Goal: Task Accomplishment & Management: Manage account settings

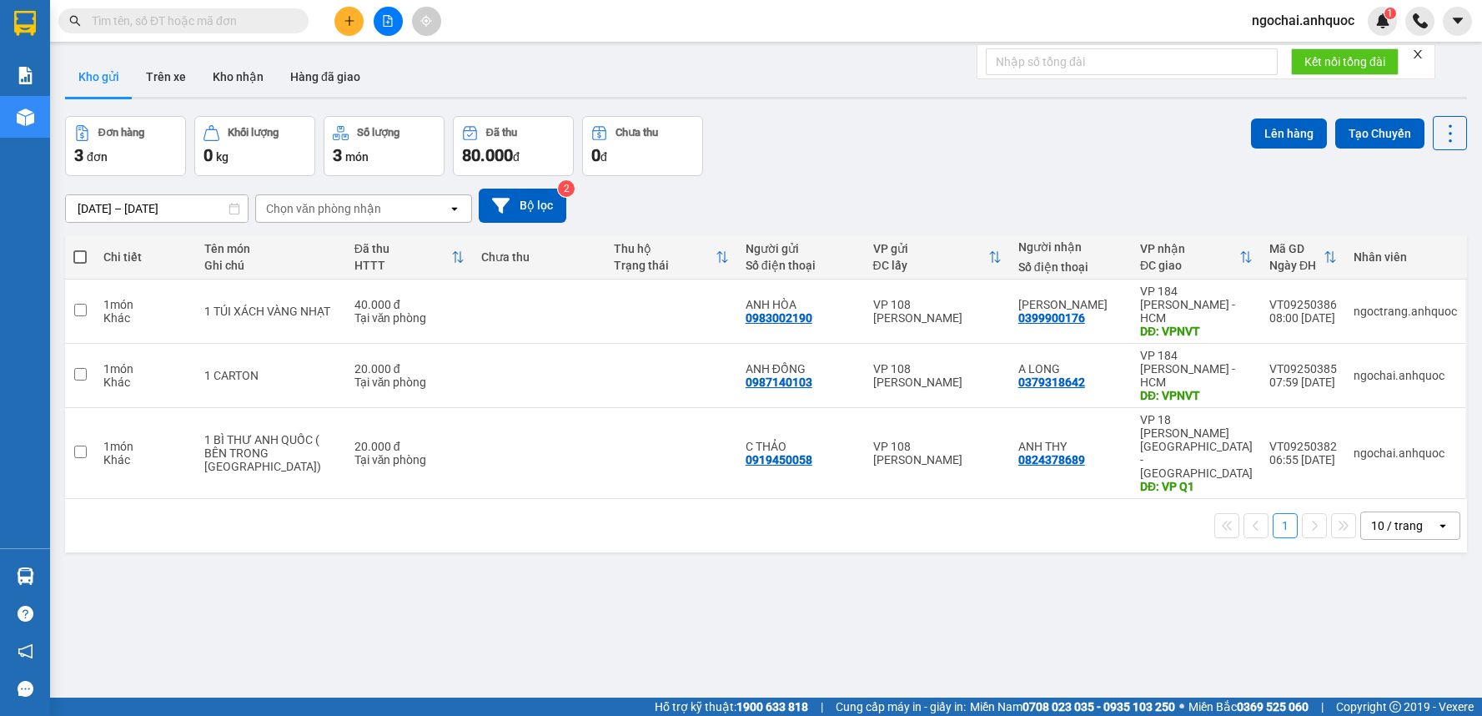
click at [225, 26] on input "text" at bounding box center [190, 21] width 197 height 18
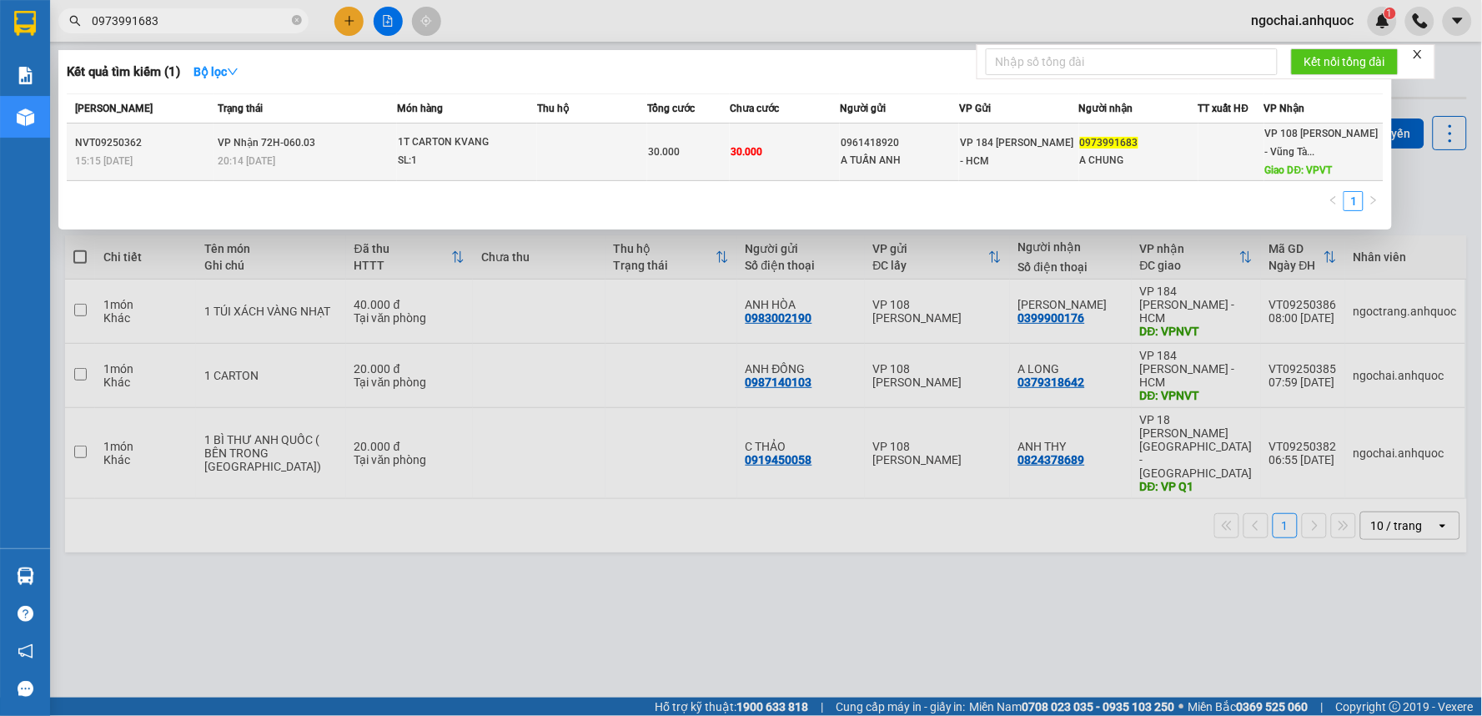
type input "0973991683"
click at [510, 154] on div "SL: 1" at bounding box center [460, 161] width 125 height 18
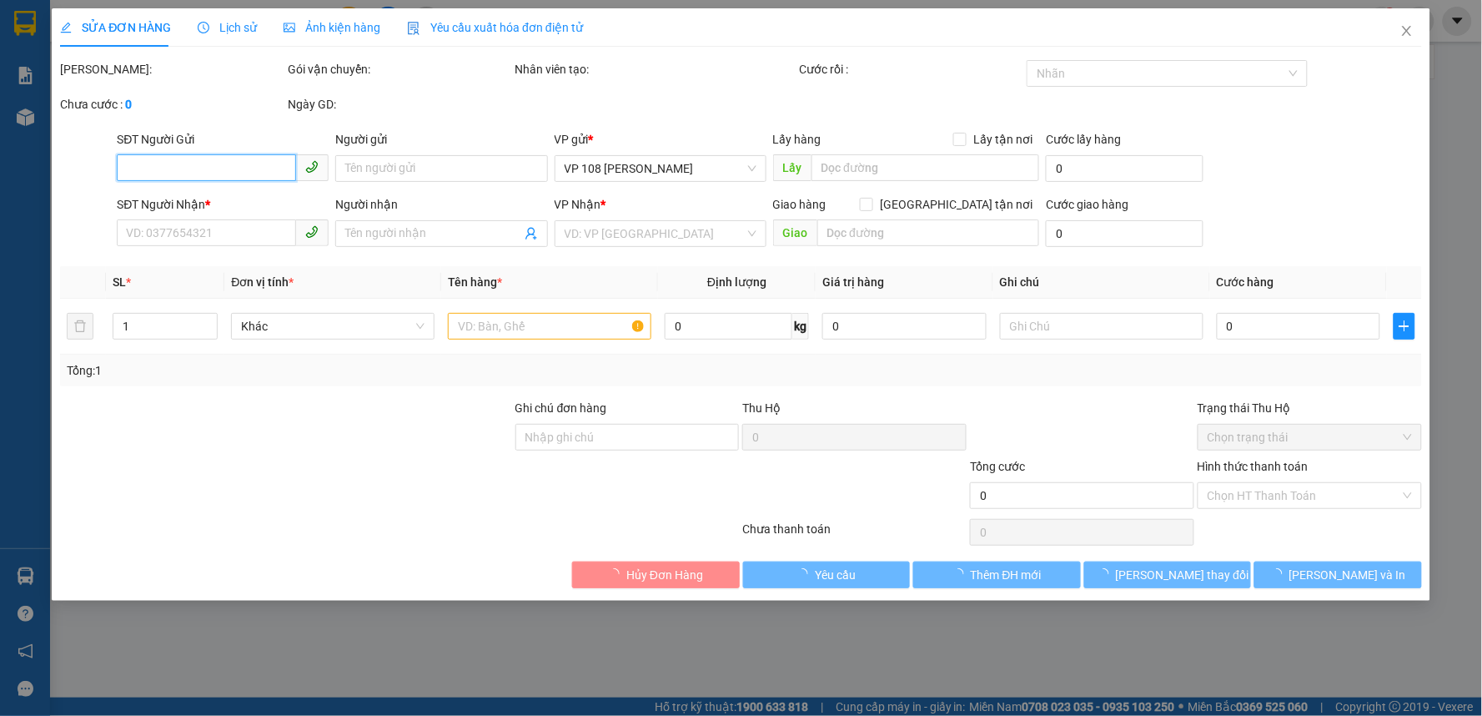
type input "0961418920"
type input "A TUẤN ANH"
type input "0973991683"
type input "A CHUNG"
type input "VPVT"
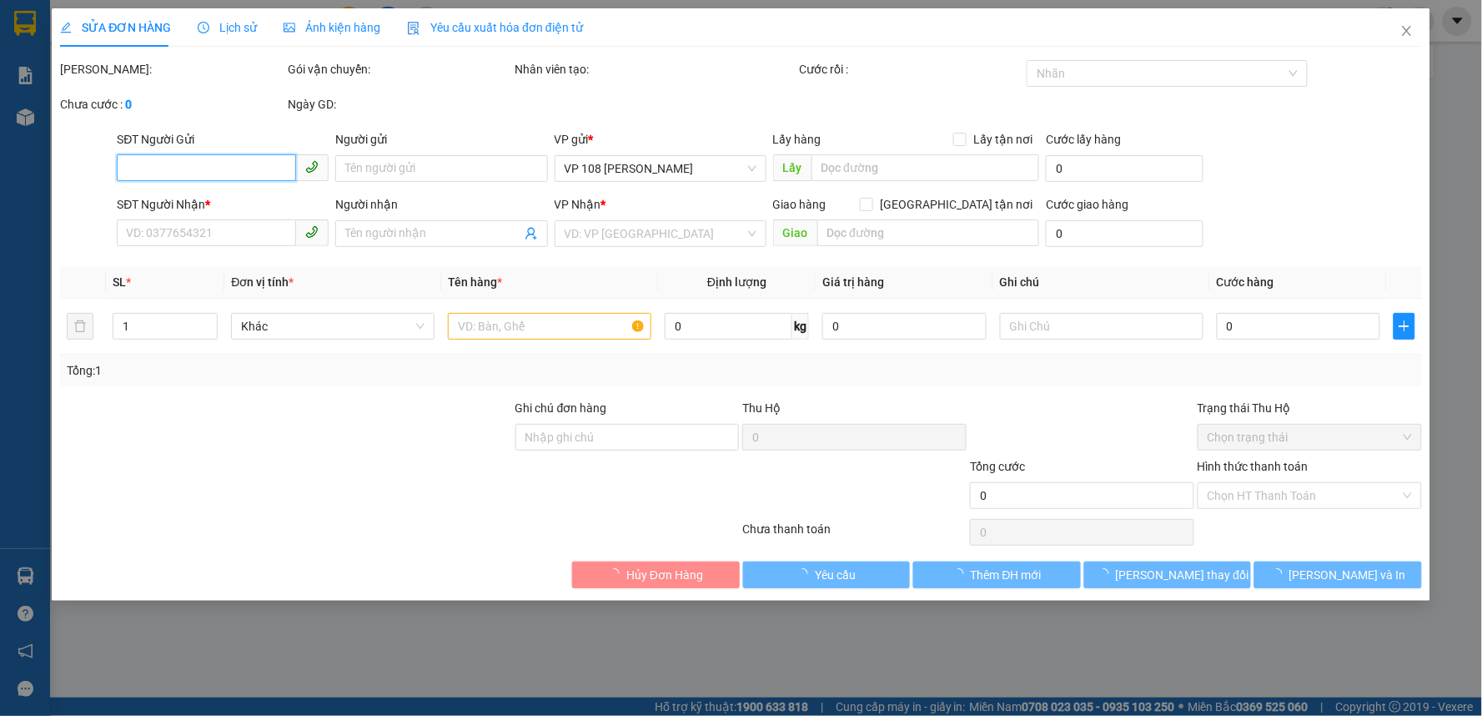
type input "30.000"
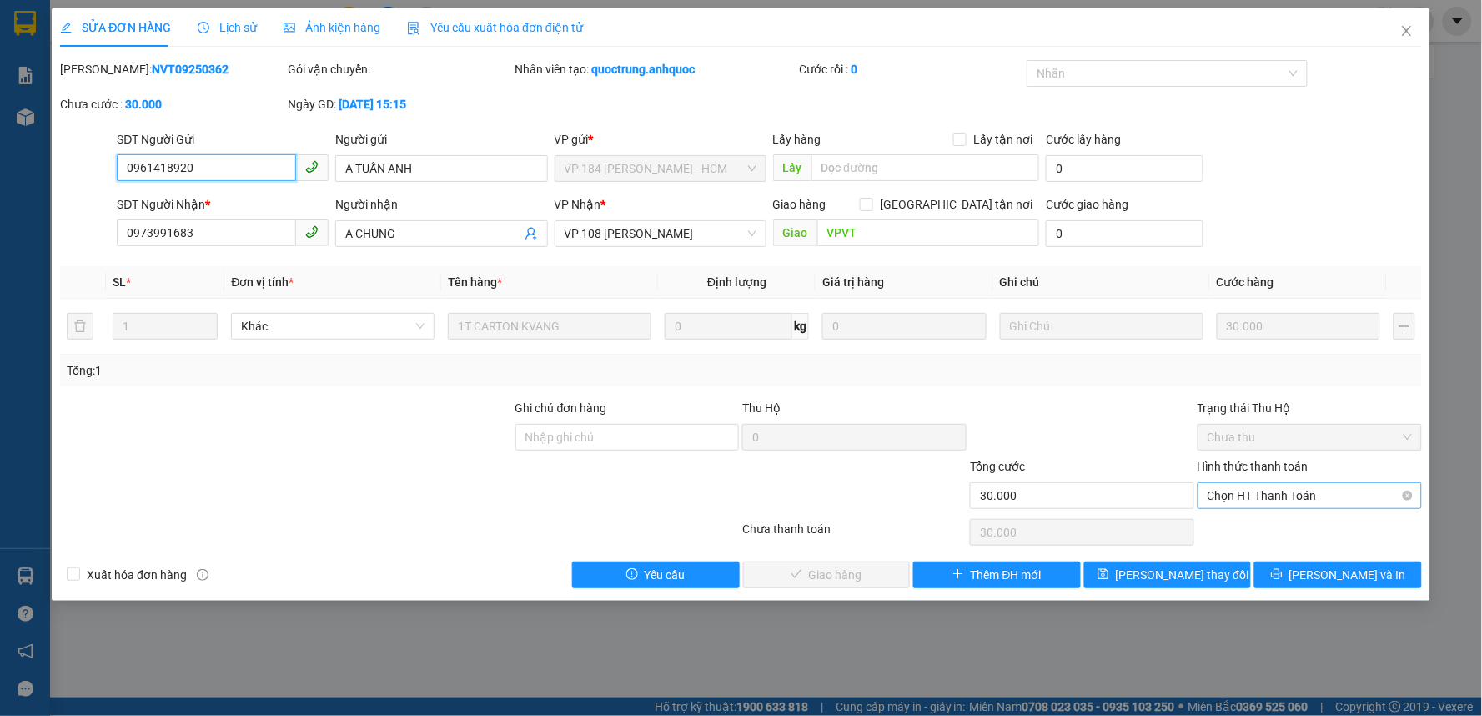
click at [1241, 502] on span "Chọn HT Thanh Toán" at bounding box center [1310, 495] width 204 height 25
click at [1252, 532] on div "Tại văn phòng" at bounding box center [1310, 529] width 204 height 18
type input "0"
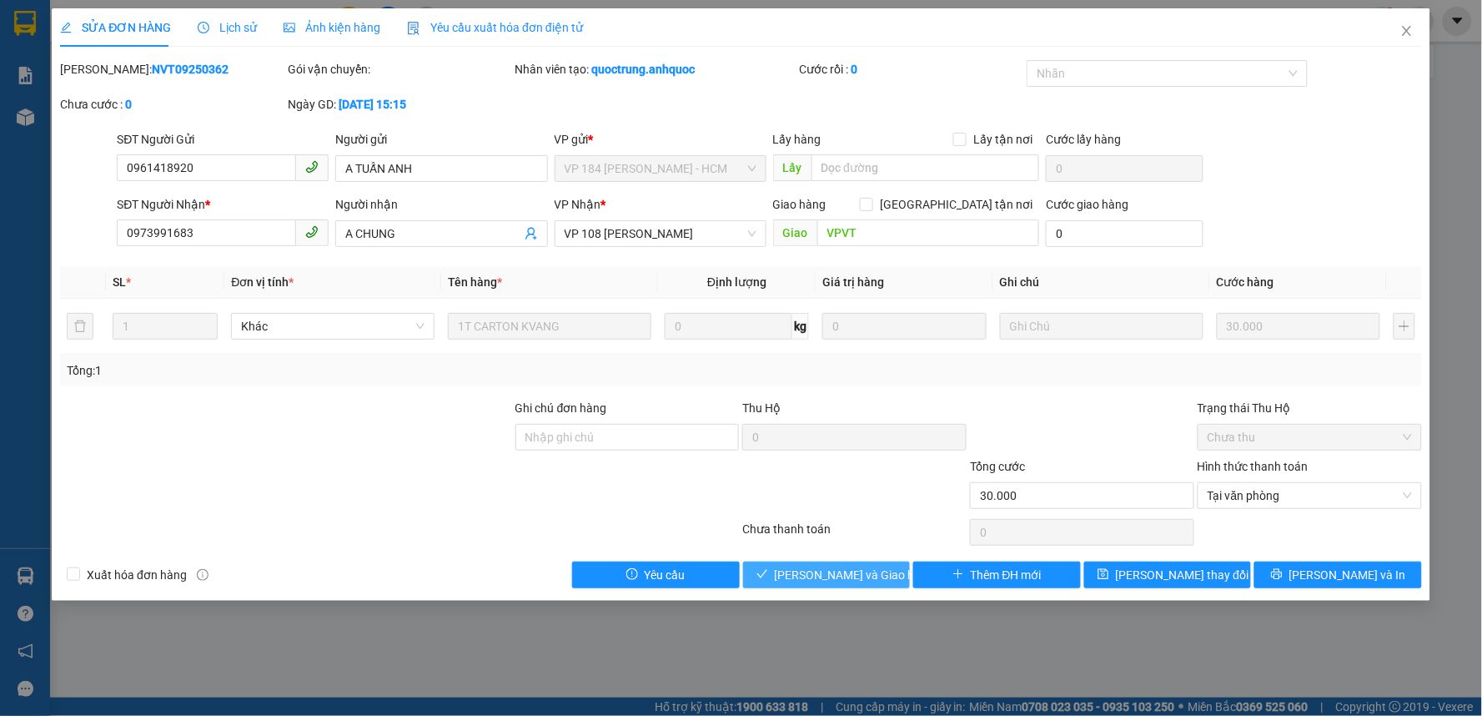
click at [867, 568] on span "[PERSON_NAME] và Giao hàng" at bounding box center [855, 574] width 160 height 18
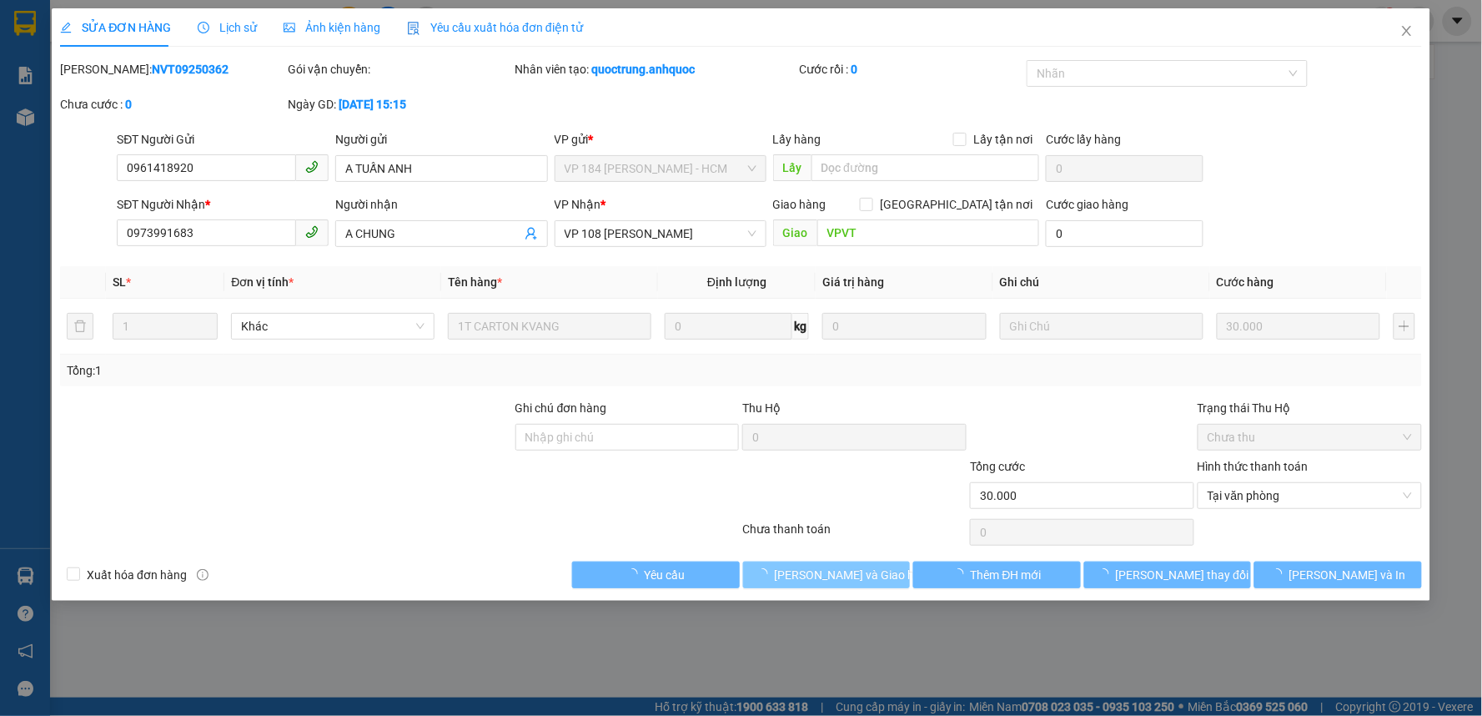
type input "TT TIỀN MẶT 12/9"
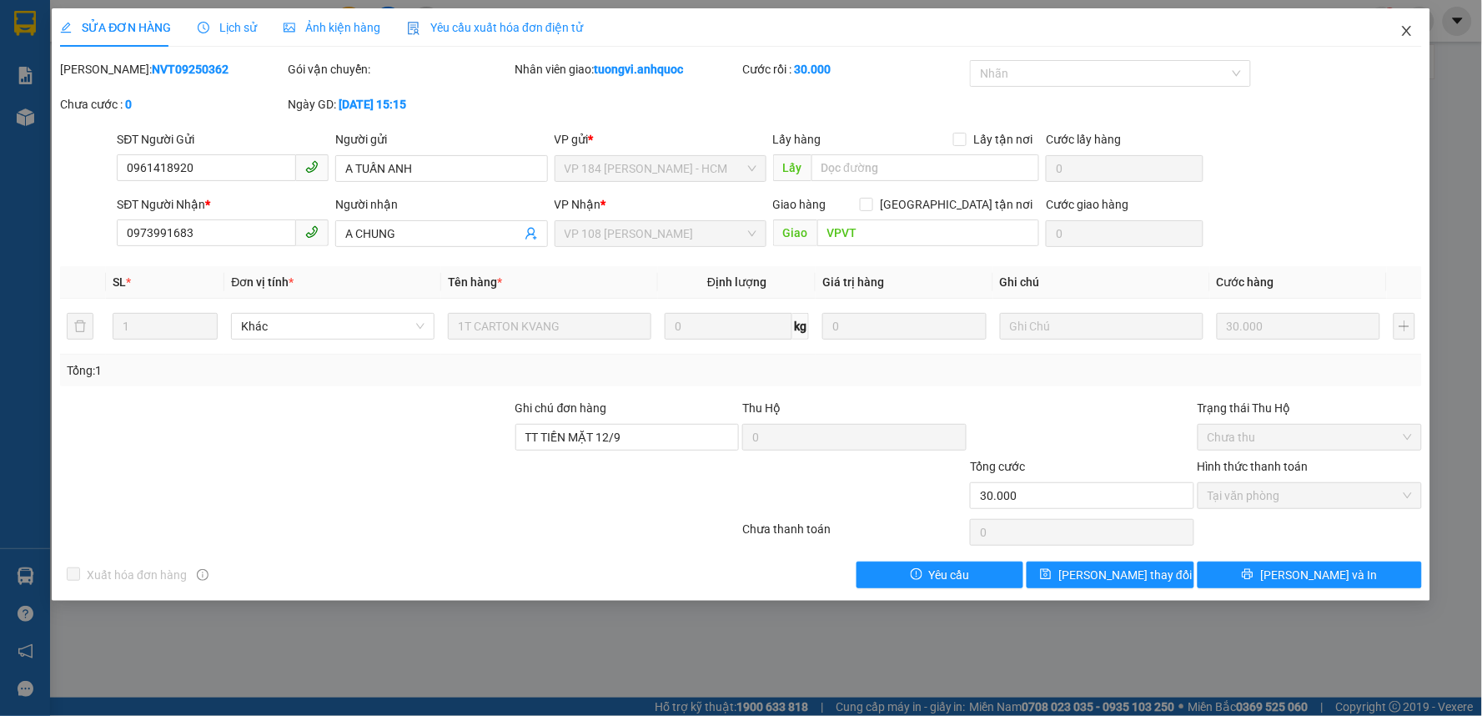
click at [1404, 26] on icon "close" at bounding box center [1406, 30] width 13 height 13
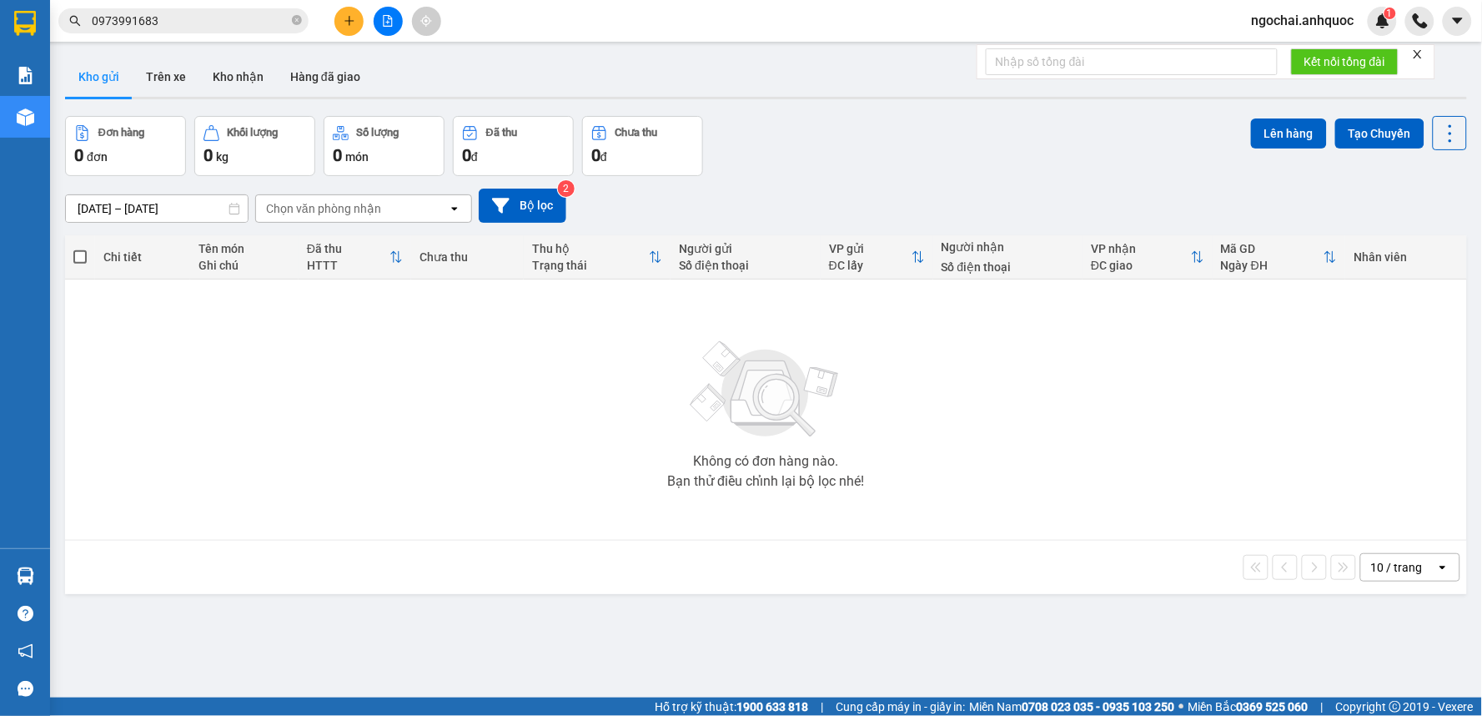
click at [350, 20] on icon "plus" at bounding box center [348, 20] width 9 height 1
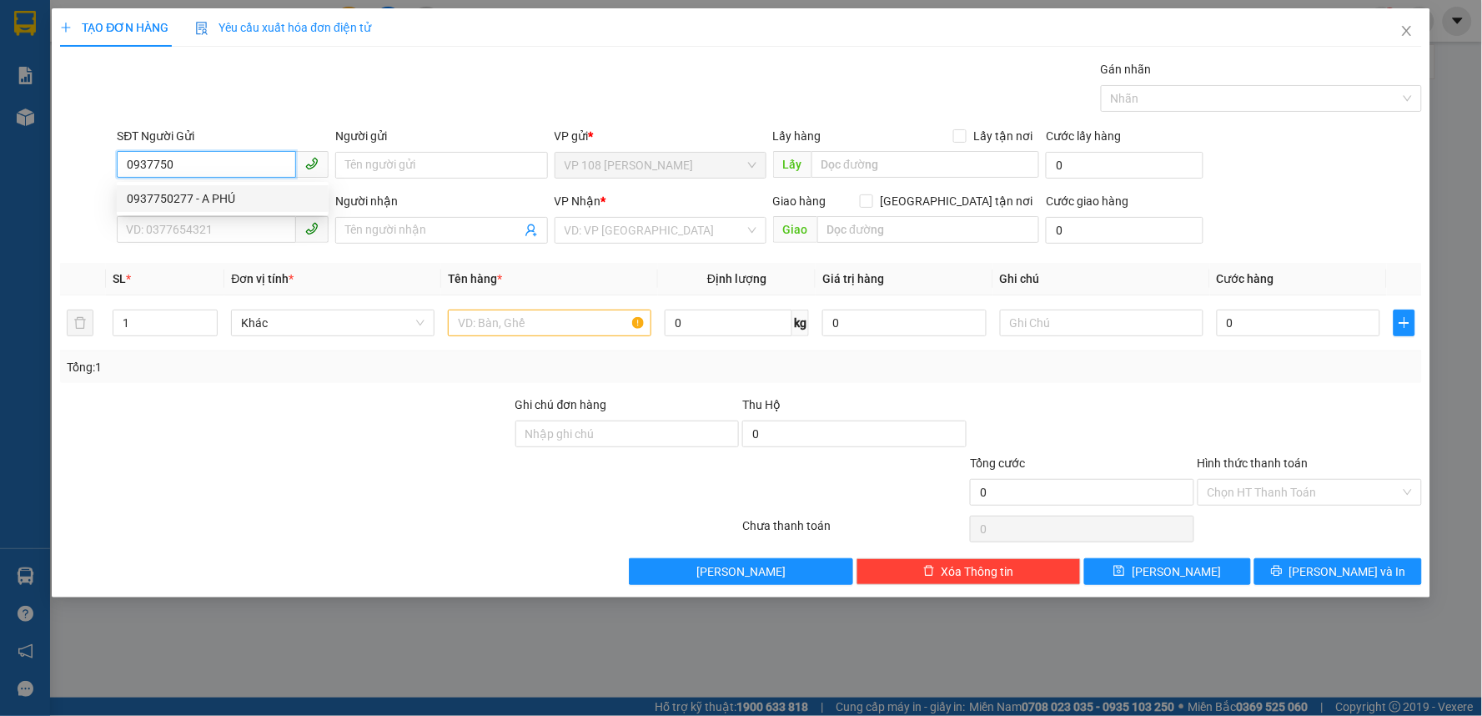
click at [239, 195] on div "0937750277 - A PHÚ" at bounding box center [223, 198] width 192 height 18
type input "0937750277"
type input "A PHÚ"
type input "0984641657"
type input "CHỊ [PERSON_NAME]"
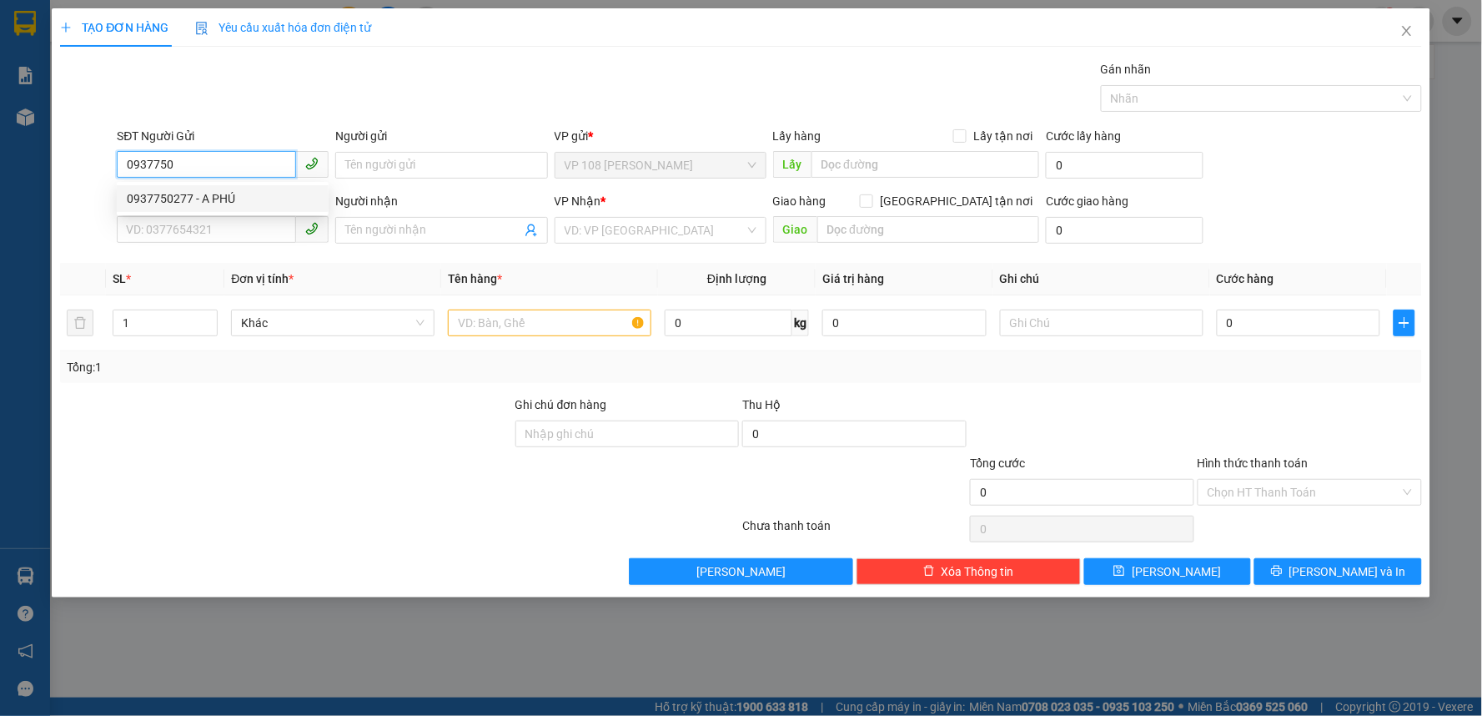
type input "VP NVT"
type input "TM 7/8 VP 184 HẢO"
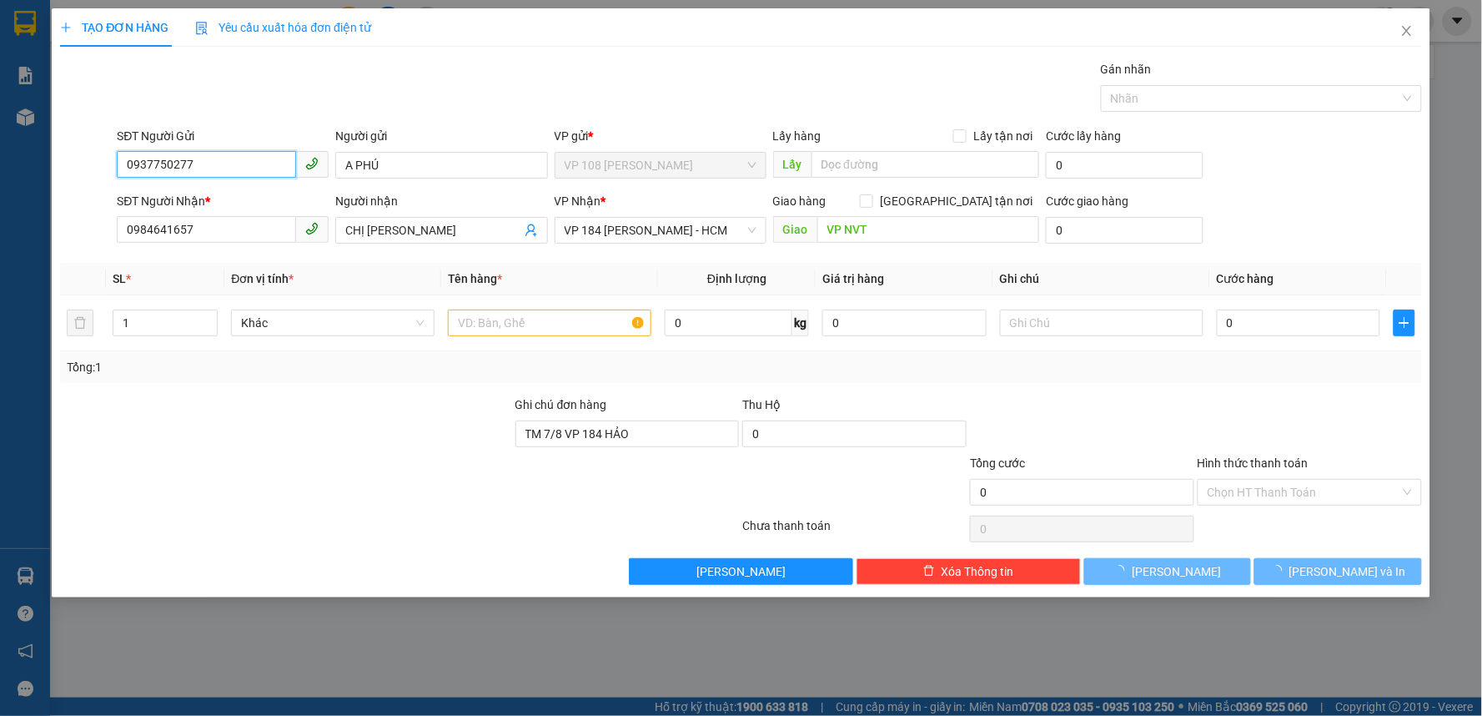
type input "40.000"
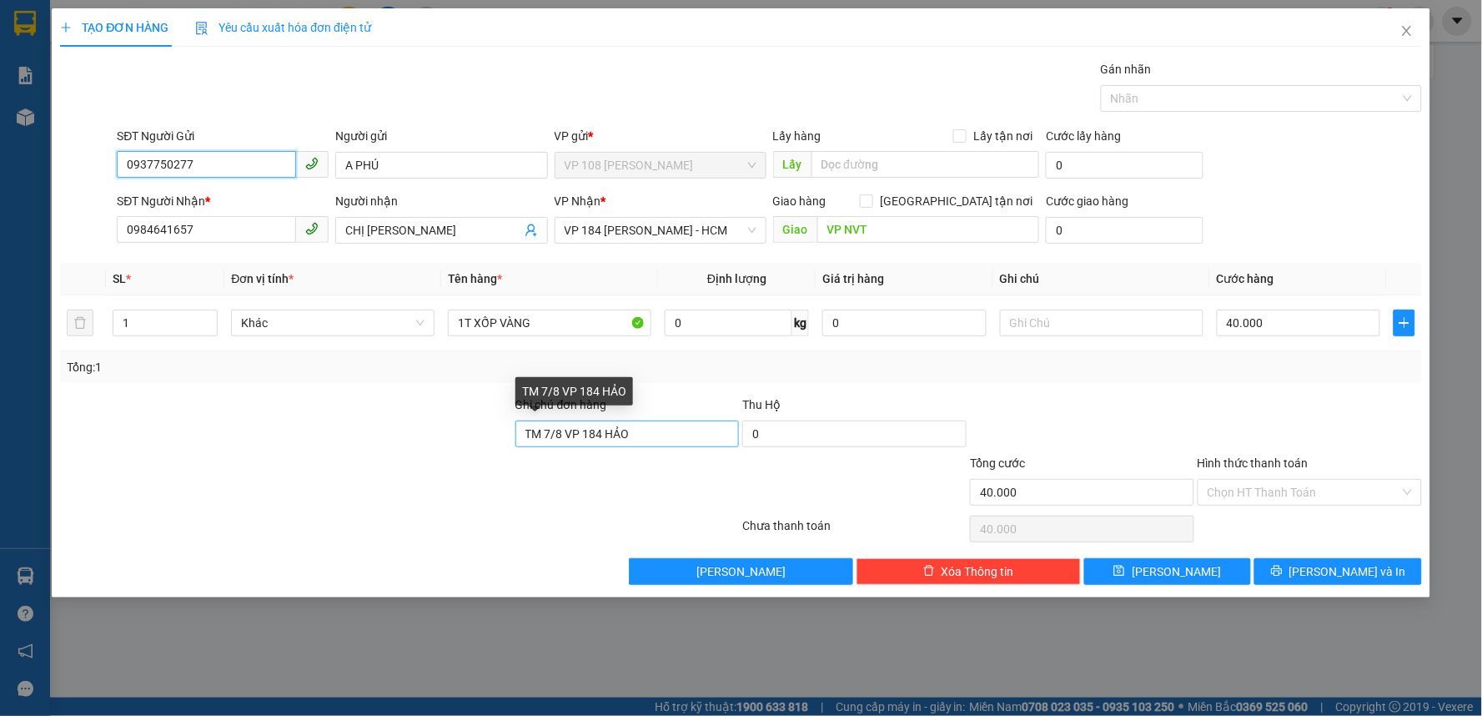
type input "0937750277"
click at [576, 428] on input "TM 7/8 VP 184 HẢO" at bounding box center [627, 433] width 224 height 27
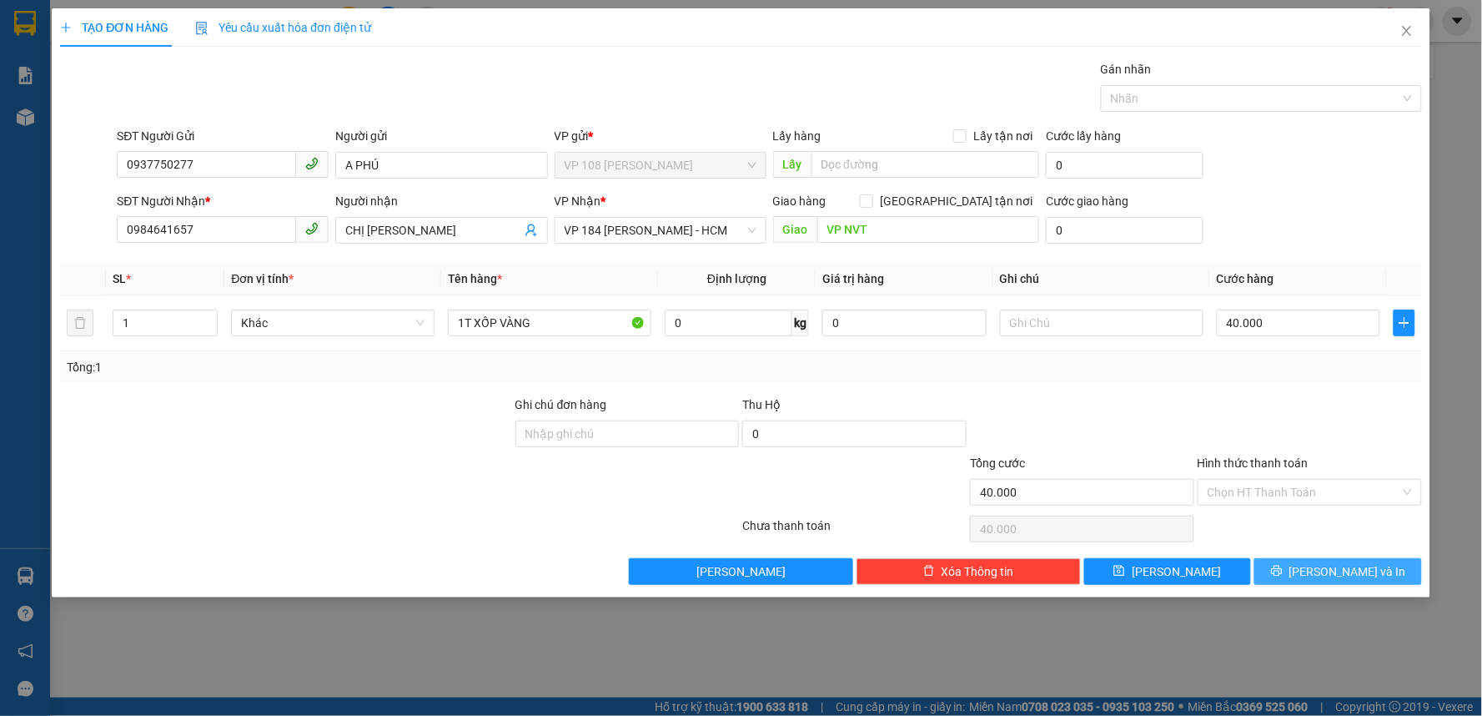
click at [1351, 572] on span "[PERSON_NAME] và In" at bounding box center [1347, 571] width 117 height 18
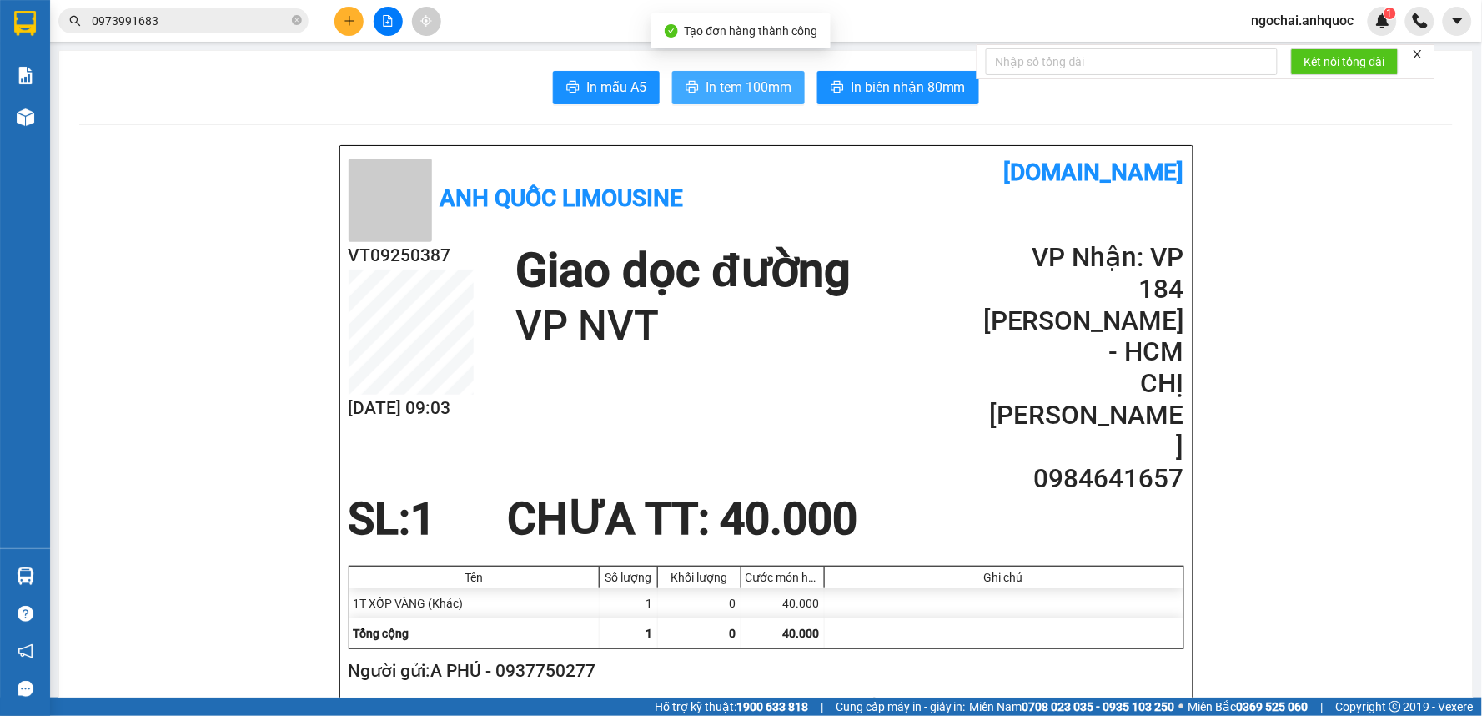
click at [756, 89] on span "In tem 100mm" at bounding box center [749, 87] width 86 height 21
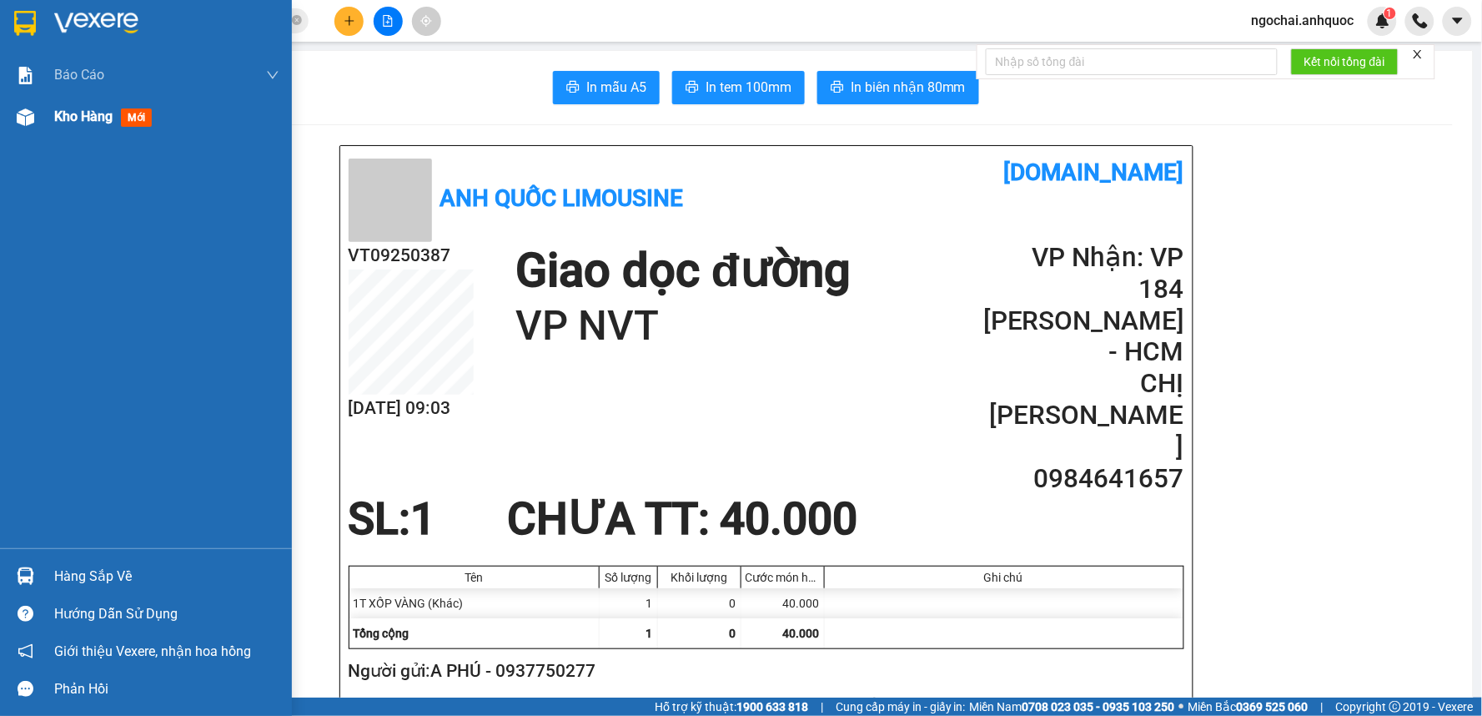
click at [102, 118] on span "Kho hàng" at bounding box center [83, 116] width 58 height 16
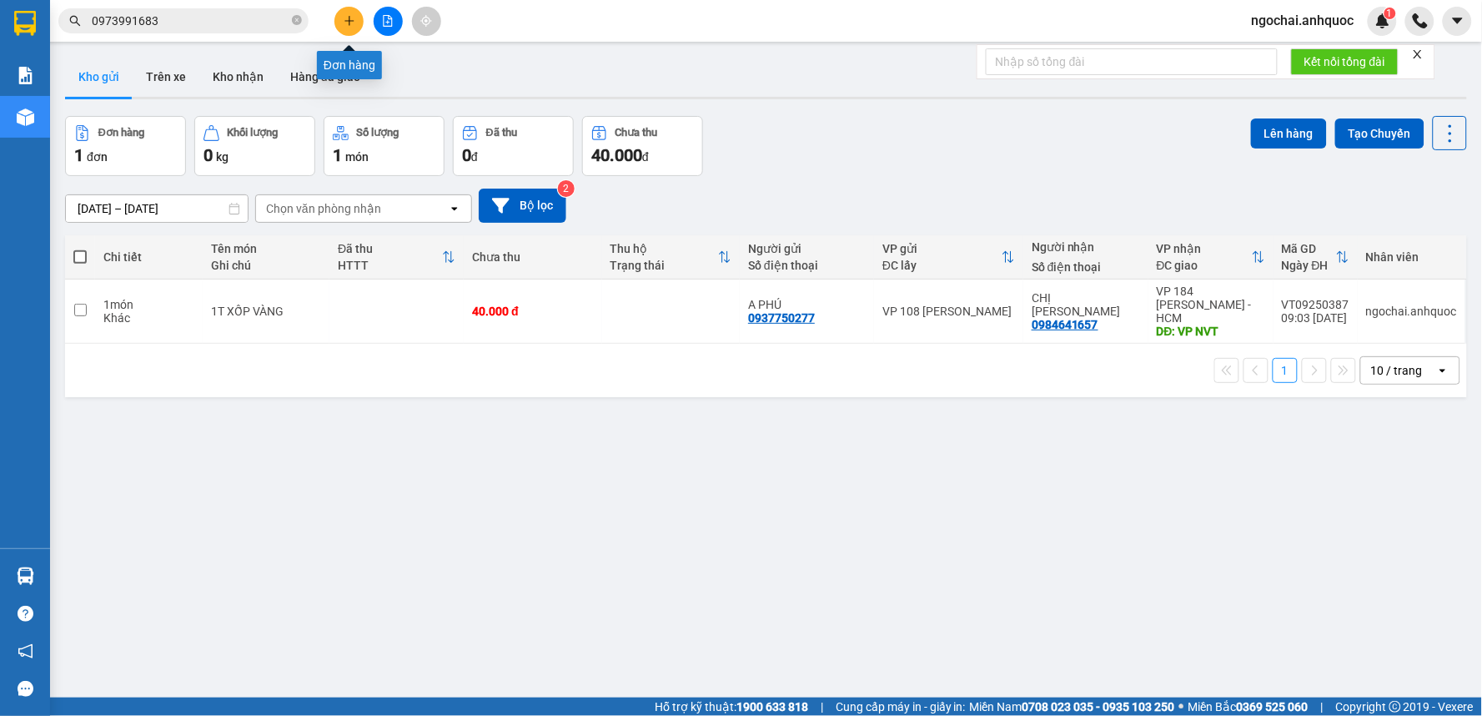
click at [354, 28] on button at bounding box center [348, 21] width 29 height 29
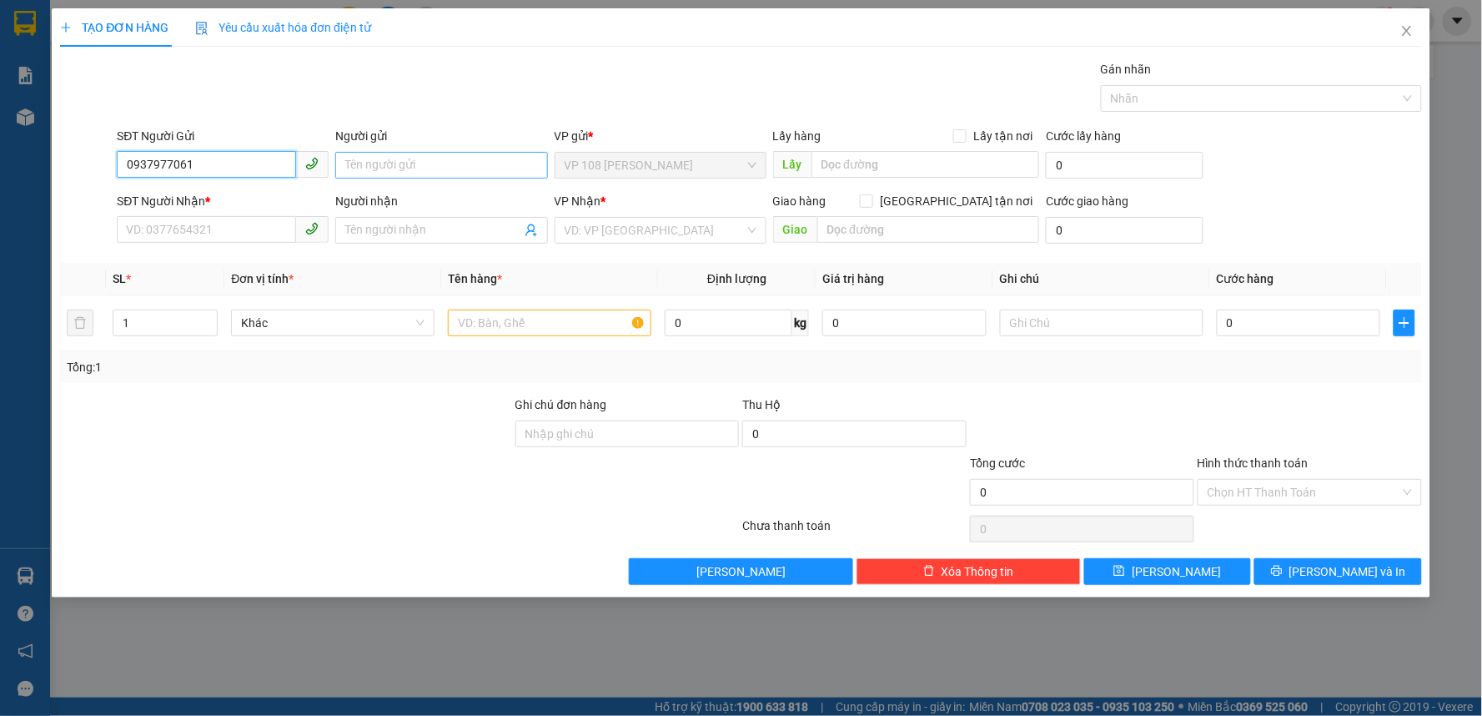
type input "0937977061"
click at [402, 178] on input "Người gửi" at bounding box center [441, 165] width 212 height 27
type input "CHÚ THÂN"
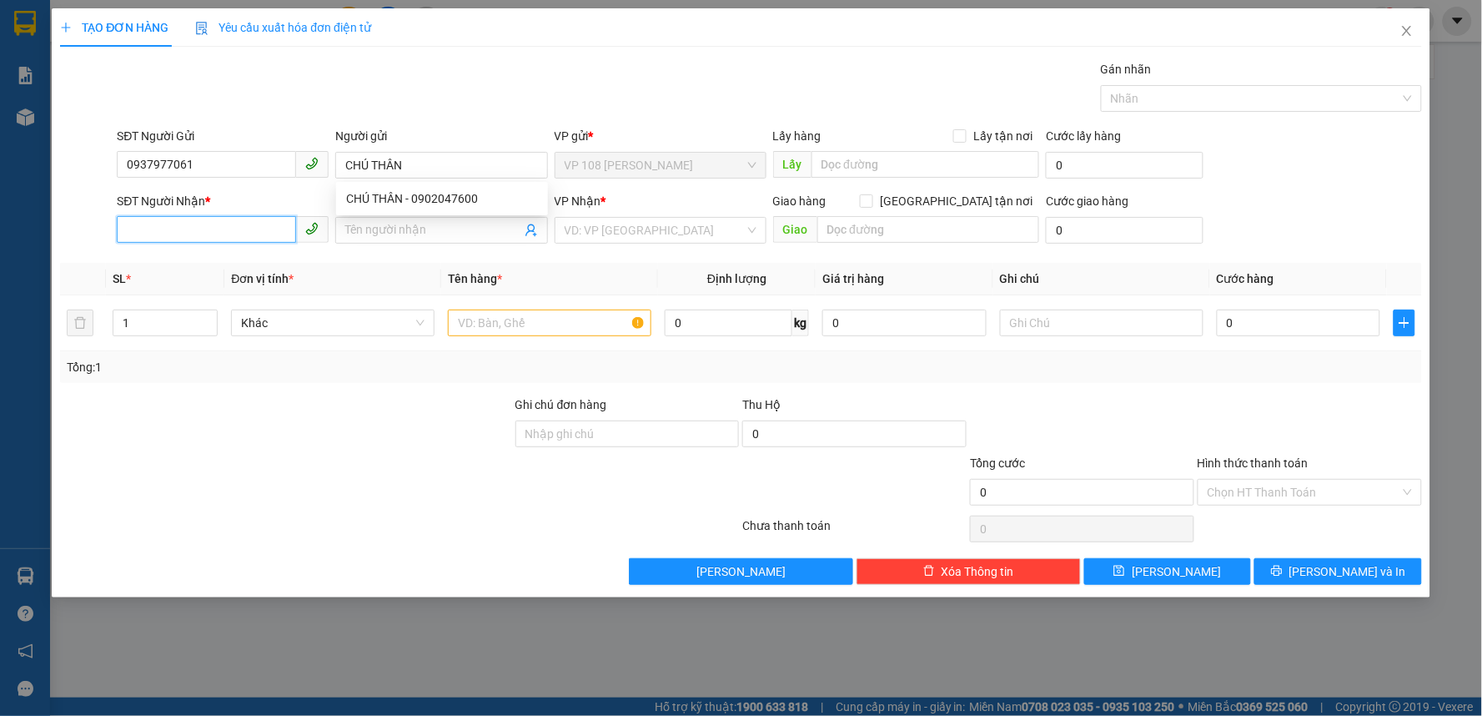
click at [186, 229] on input "SĐT Người Nhận *" at bounding box center [206, 229] width 179 height 27
type input "0937654231"
click at [244, 259] on div "0937654231 - CHỊ THY" at bounding box center [223, 263] width 192 height 18
type input "CHỊ THY"
type input "VP NVT"
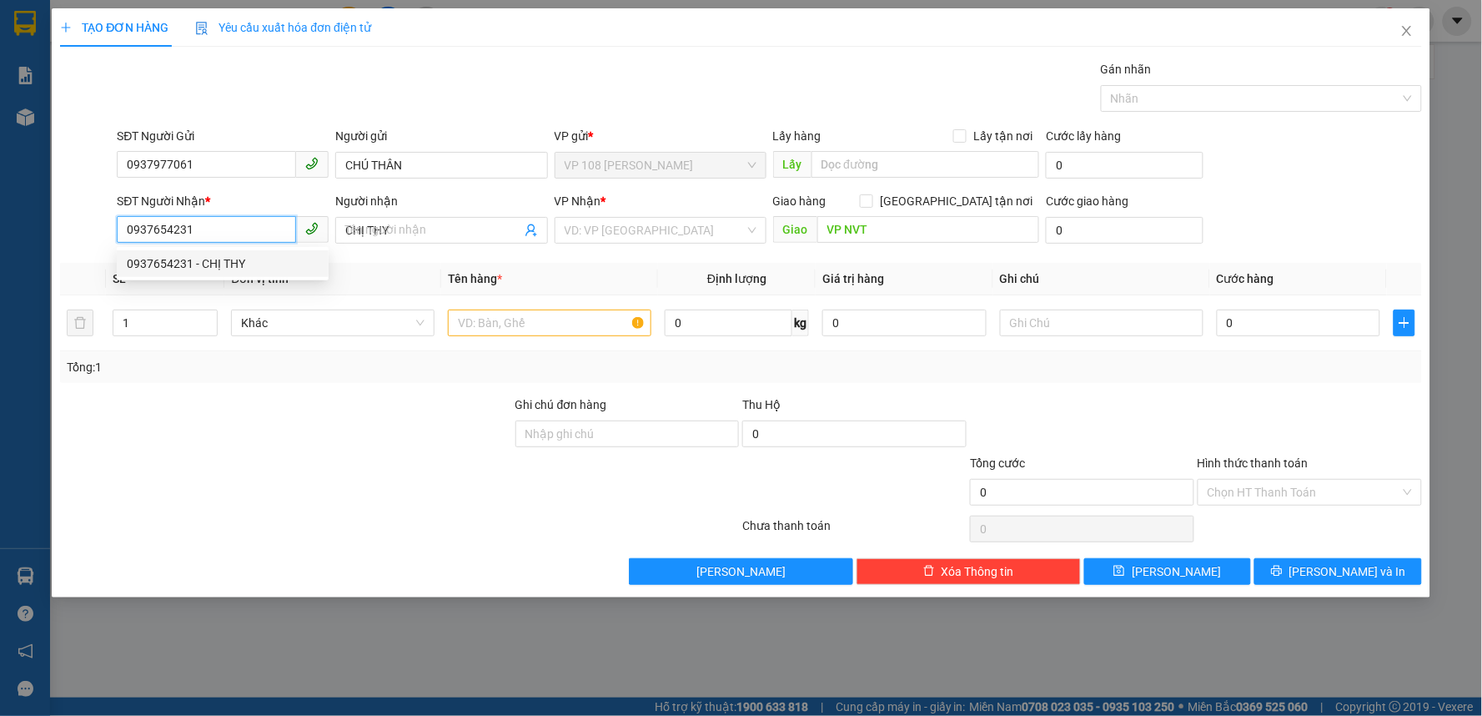
type input "30.000"
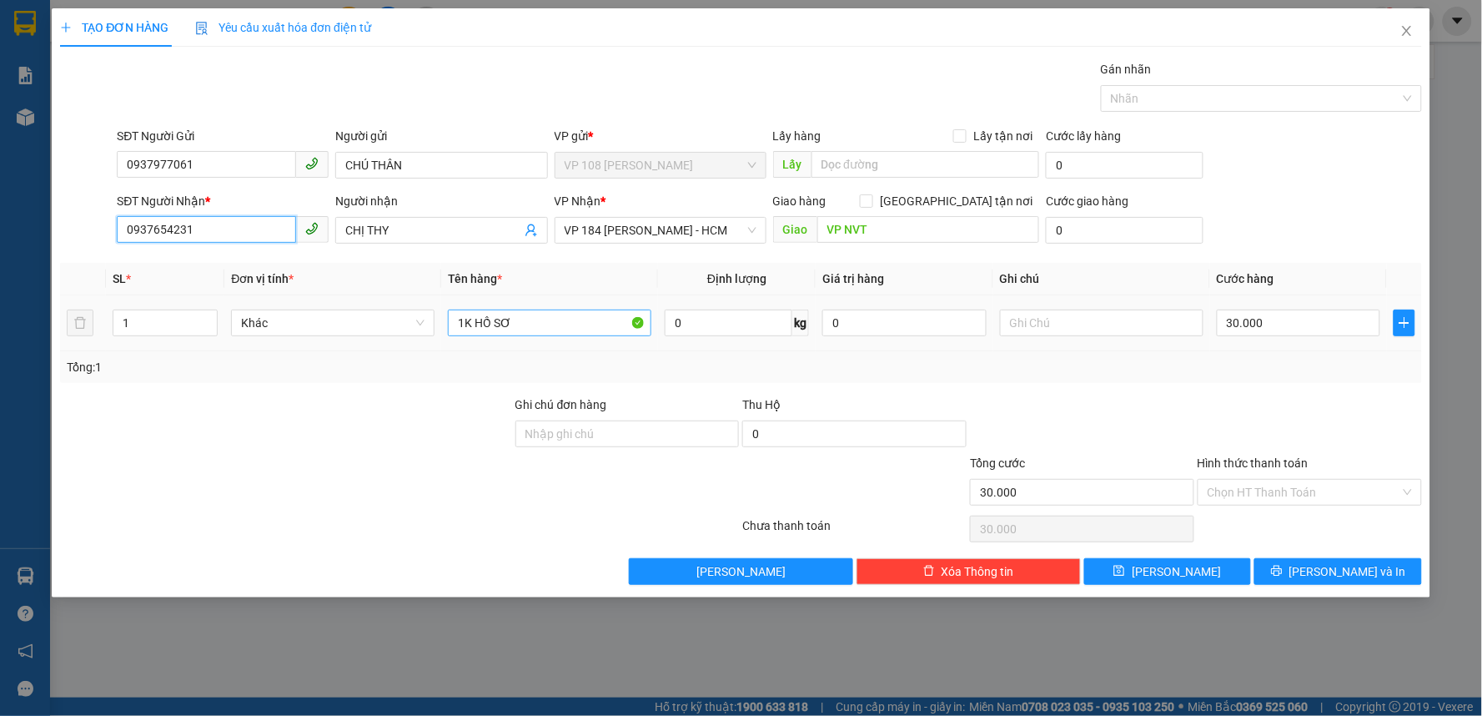
type input "0937654231"
drag, startPoint x: 557, startPoint y: 336, endPoint x: 422, endPoint y: 336, distance: 135.1
click at [422, 336] on tr "1 Khác 1K HỒ SƠ 0 kg 0 30.000" at bounding box center [741, 323] width 1362 height 56
type input "1 TÚI"
click at [1281, 486] on input "Hình thức thanh toán" at bounding box center [1304, 492] width 193 height 25
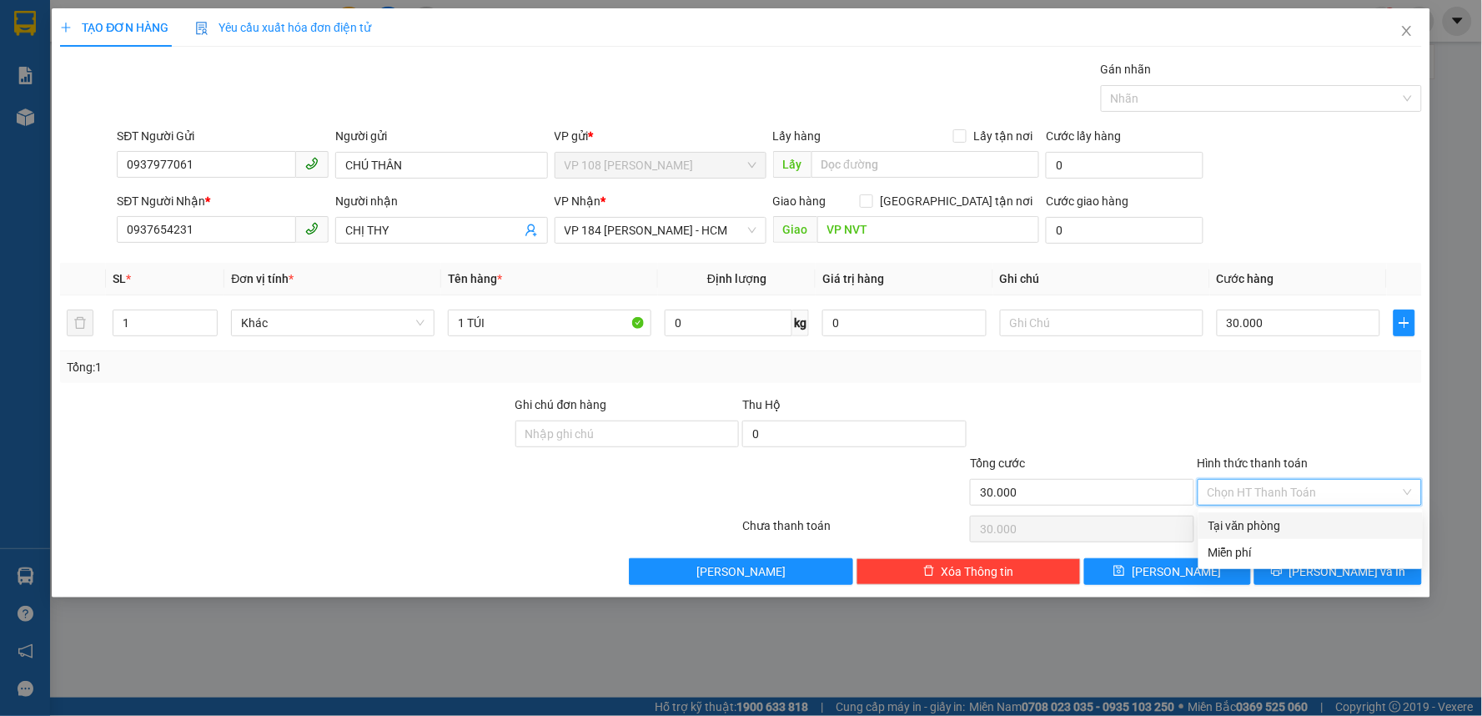
click at [1276, 519] on div "Tại văn phòng" at bounding box center [1310, 525] width 204 height 18
type input "0"
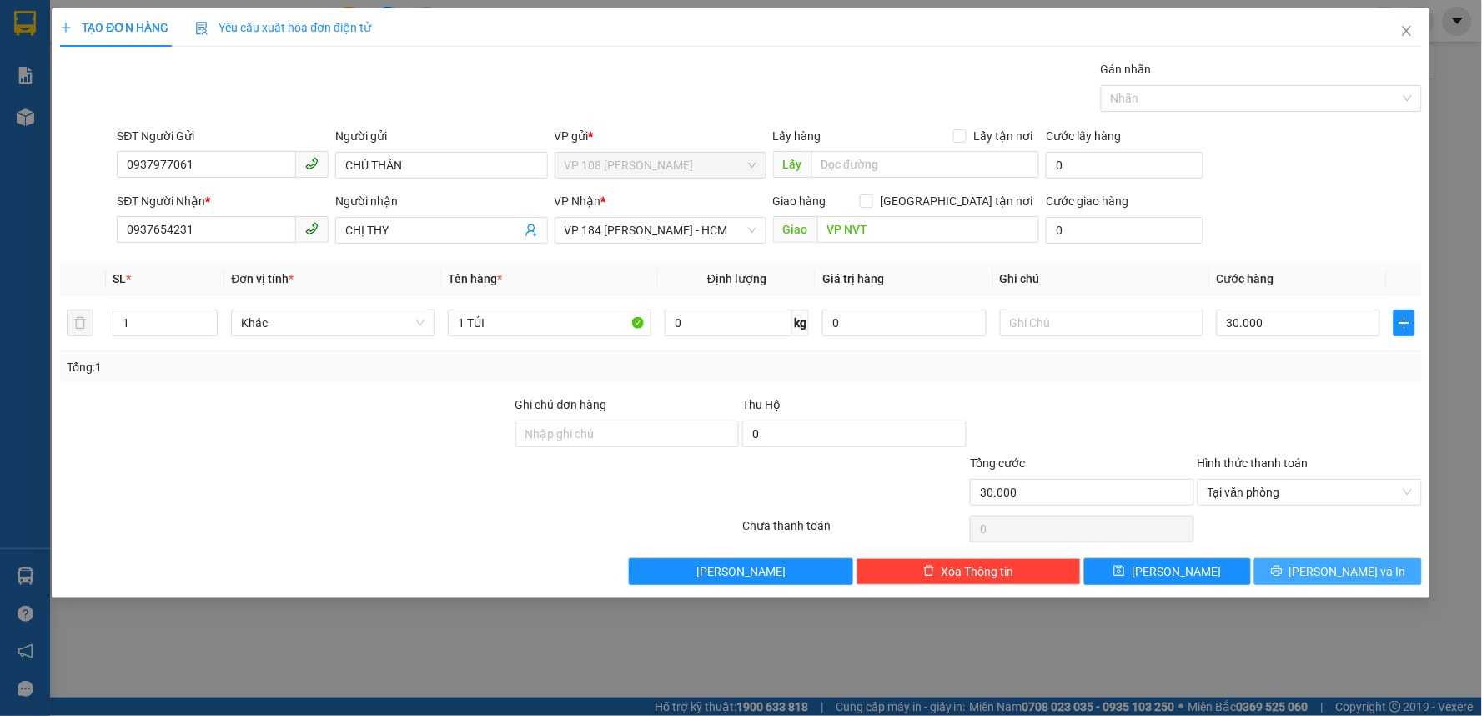
click at [1287, 571] on button "[PERSON_NAME] và In" at bounding box center [1338, 571] width 168 height 27
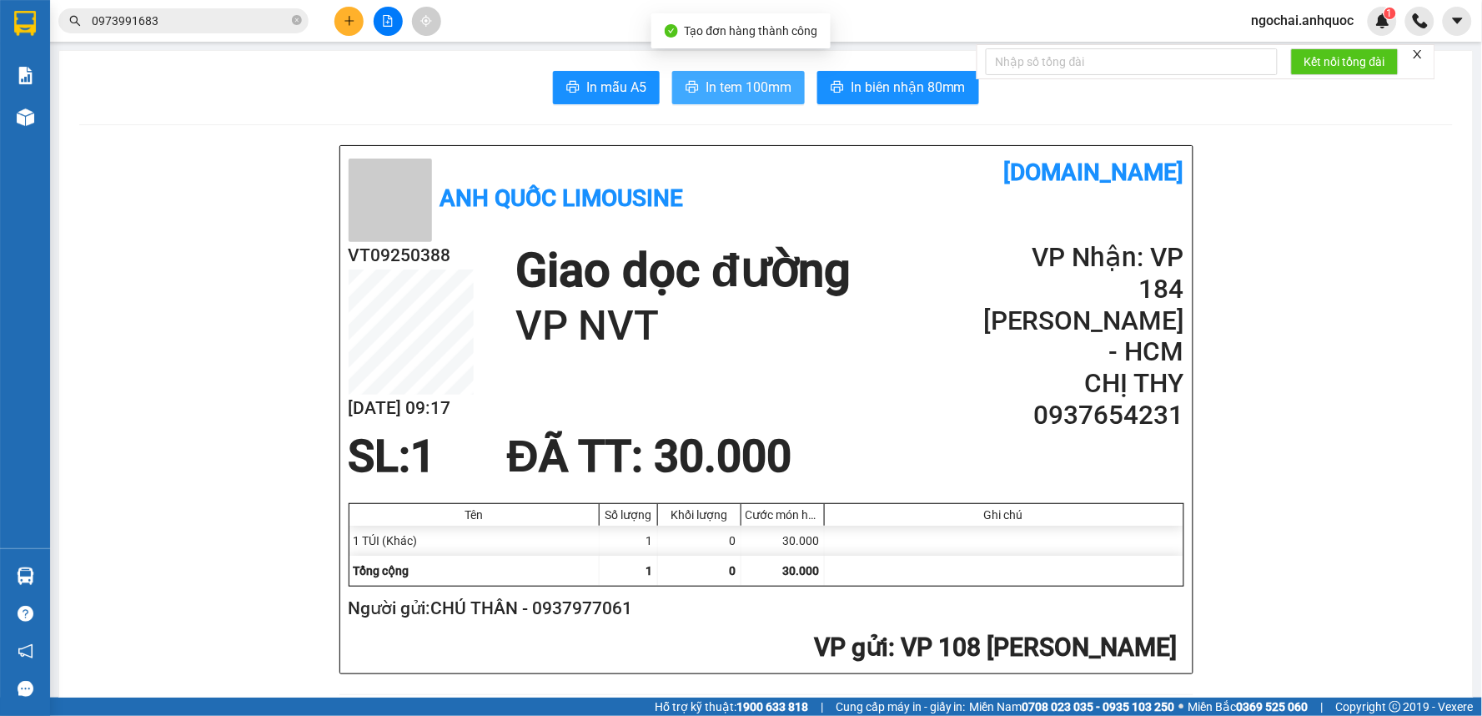
click at [757, 95] on span "In tem 100mm" at bounding box center [749, 87] width 86 height 21
click at [297, 25] on icon "close-circle" at bounding box center [297, 20] width 10 height 10
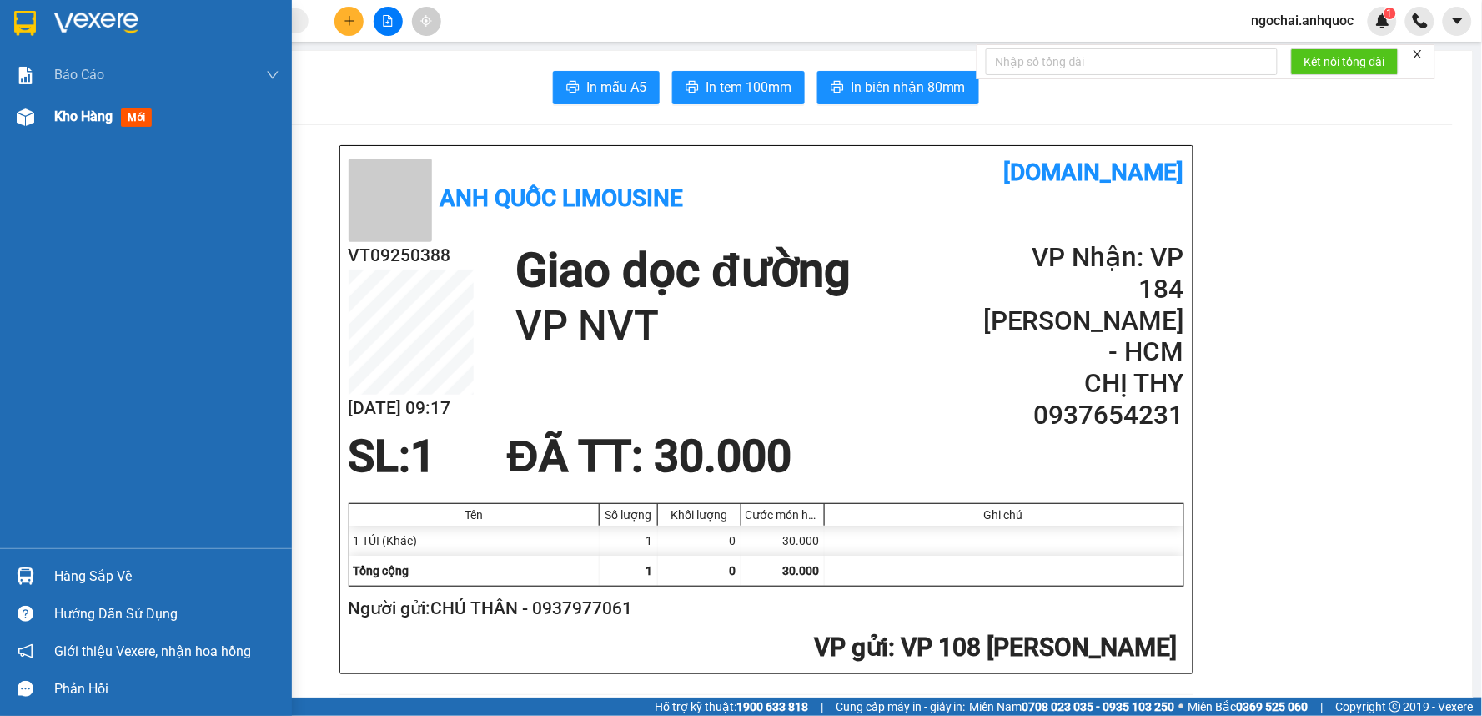
click at [110, 108] on span "Kho hàng" at bounding box center [83, 116] width 58 height 16
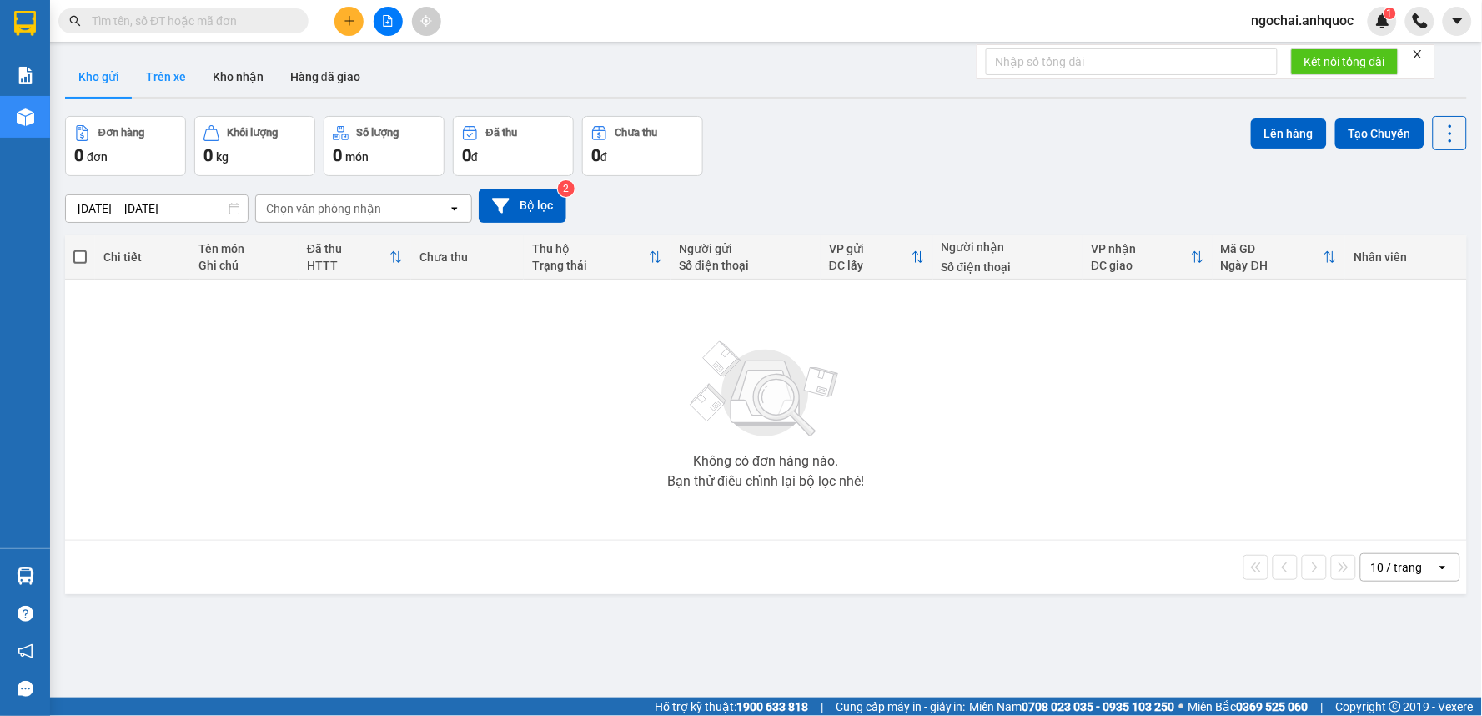
click at [161, 57] on button "Trên xe" at bounding box center [166, 77] width 67 height 40
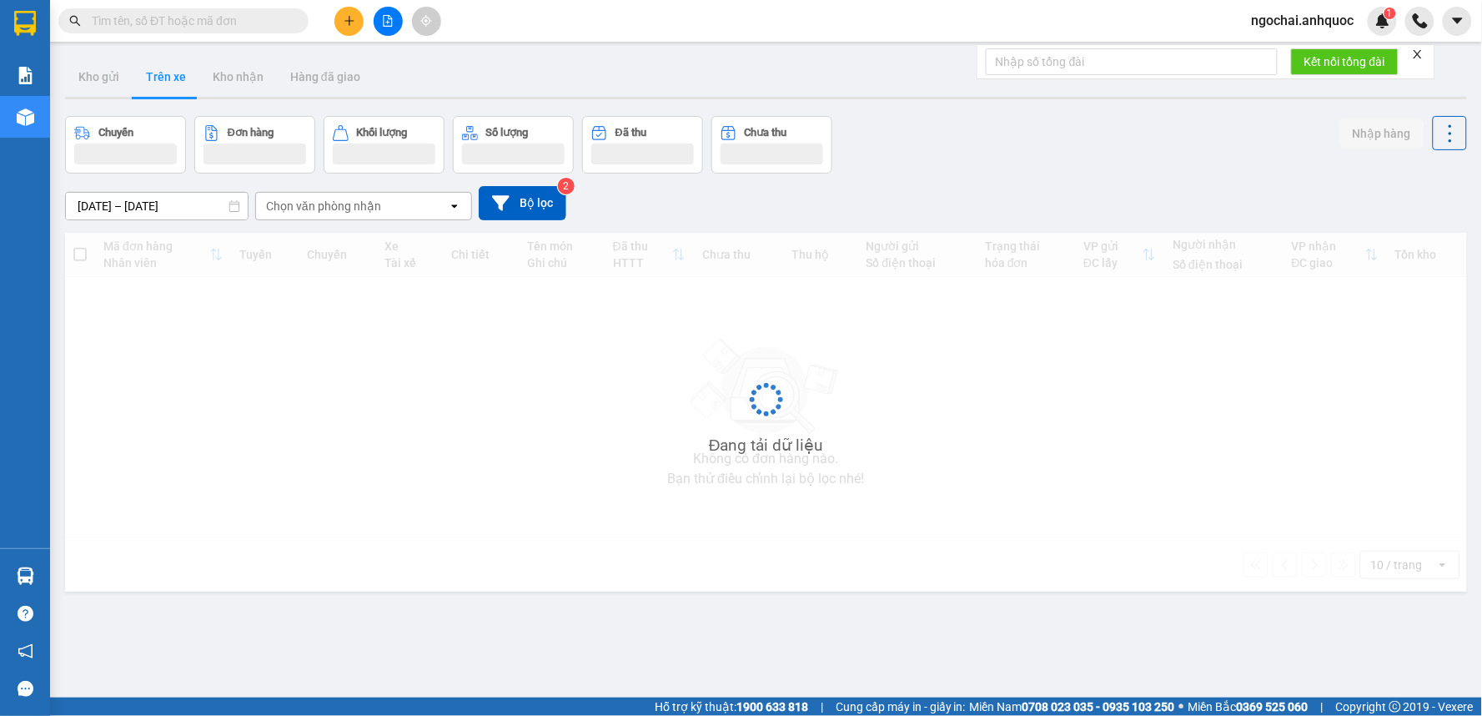
click at [163, 70] on button "Trên xe" at bounding box center [166, 77] width 67 height 40
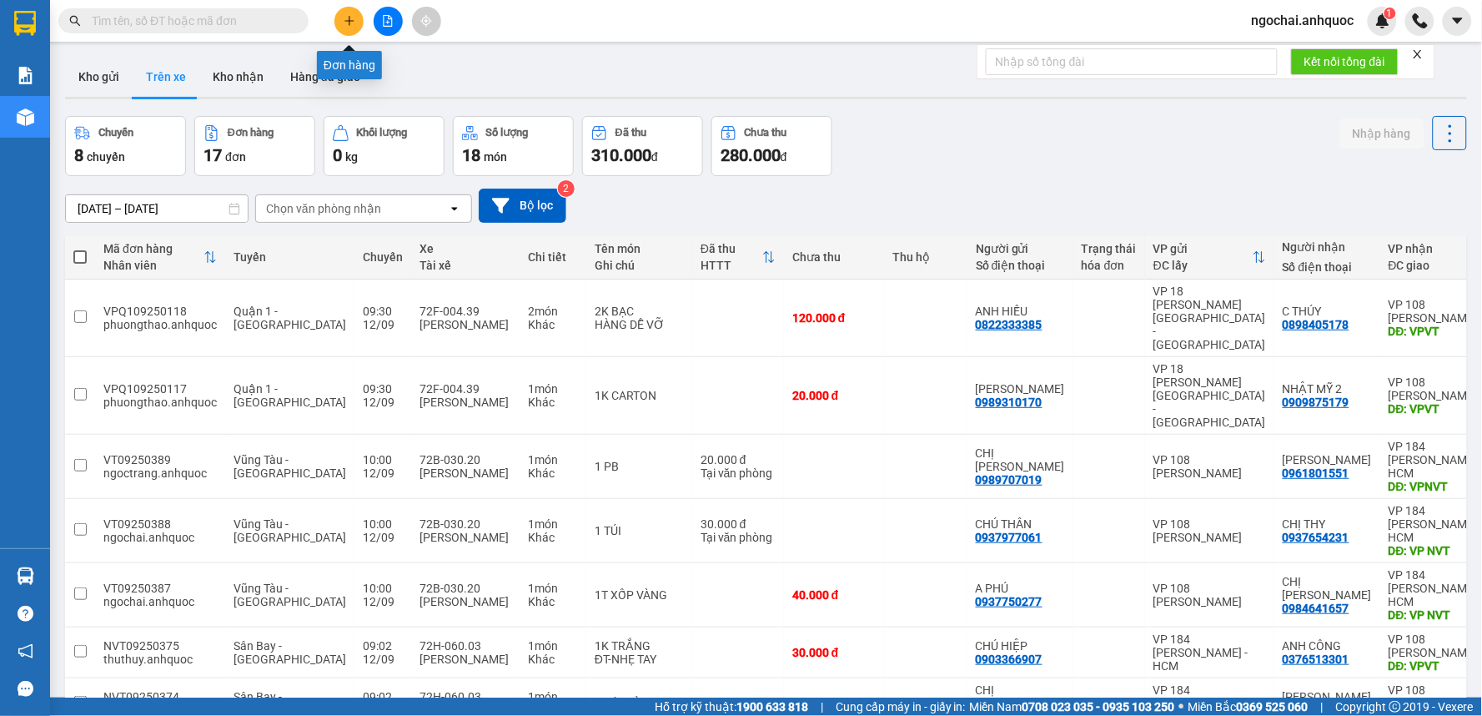
click at [343, 12] on button at bounding box center [348, 21] width 29 height 29
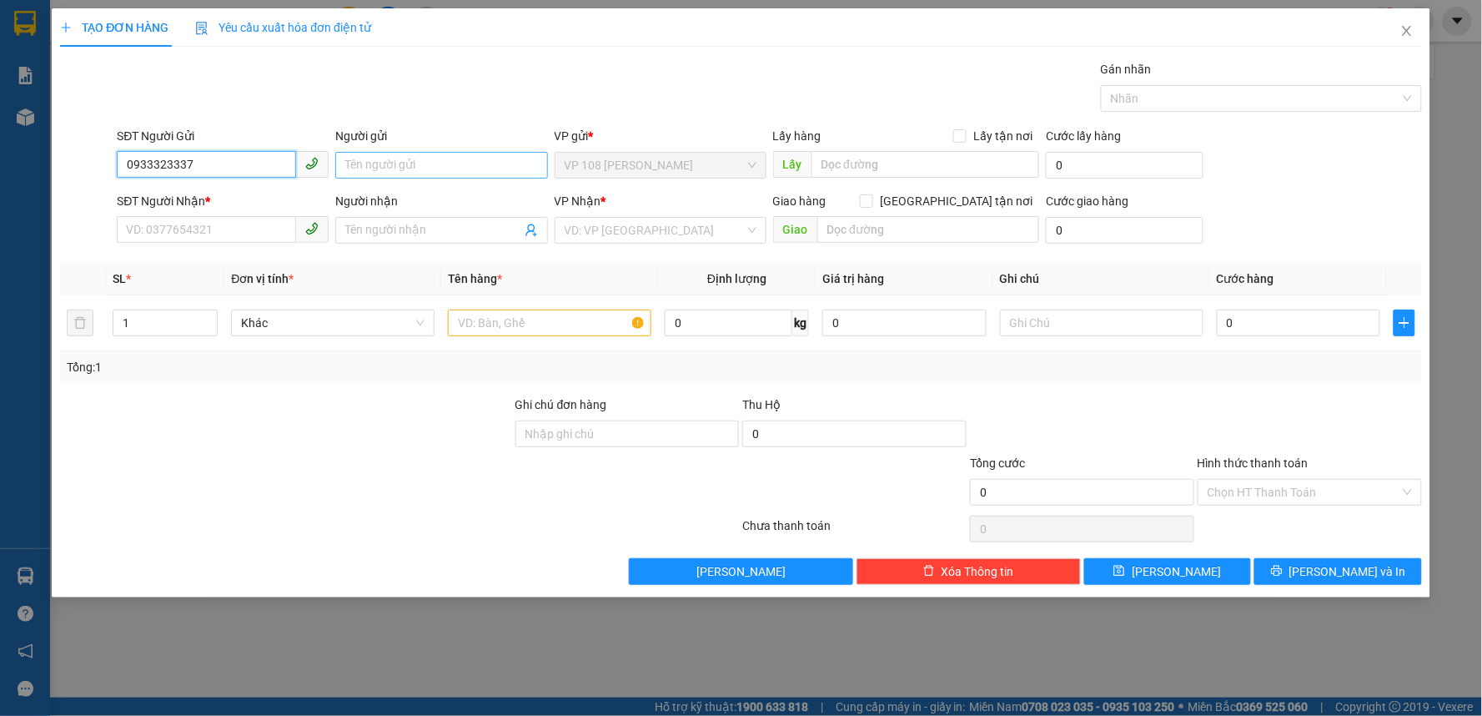
type input "0933323337"
click at [412, 168] on input "Người gửi" at bounding box center [441, 165] width 212 height 27
click at [264, 156] on input "0933323337" at bounding box center [206, 164] width 179 height 27
click at [238, 227] on input "SĐT Người Nhận *" at bounding box center [206, 229] width 179 height 27
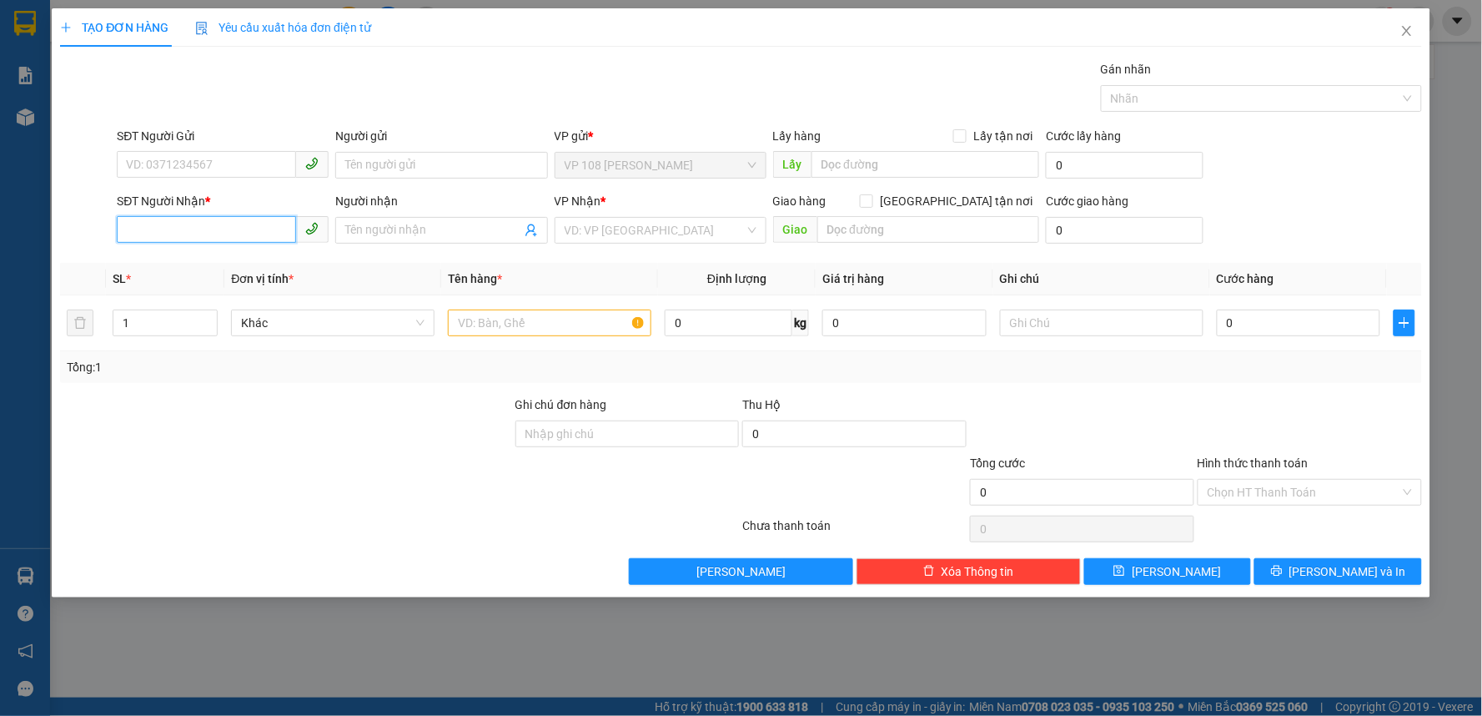
paste input "0933323337"
type input "0933323337"
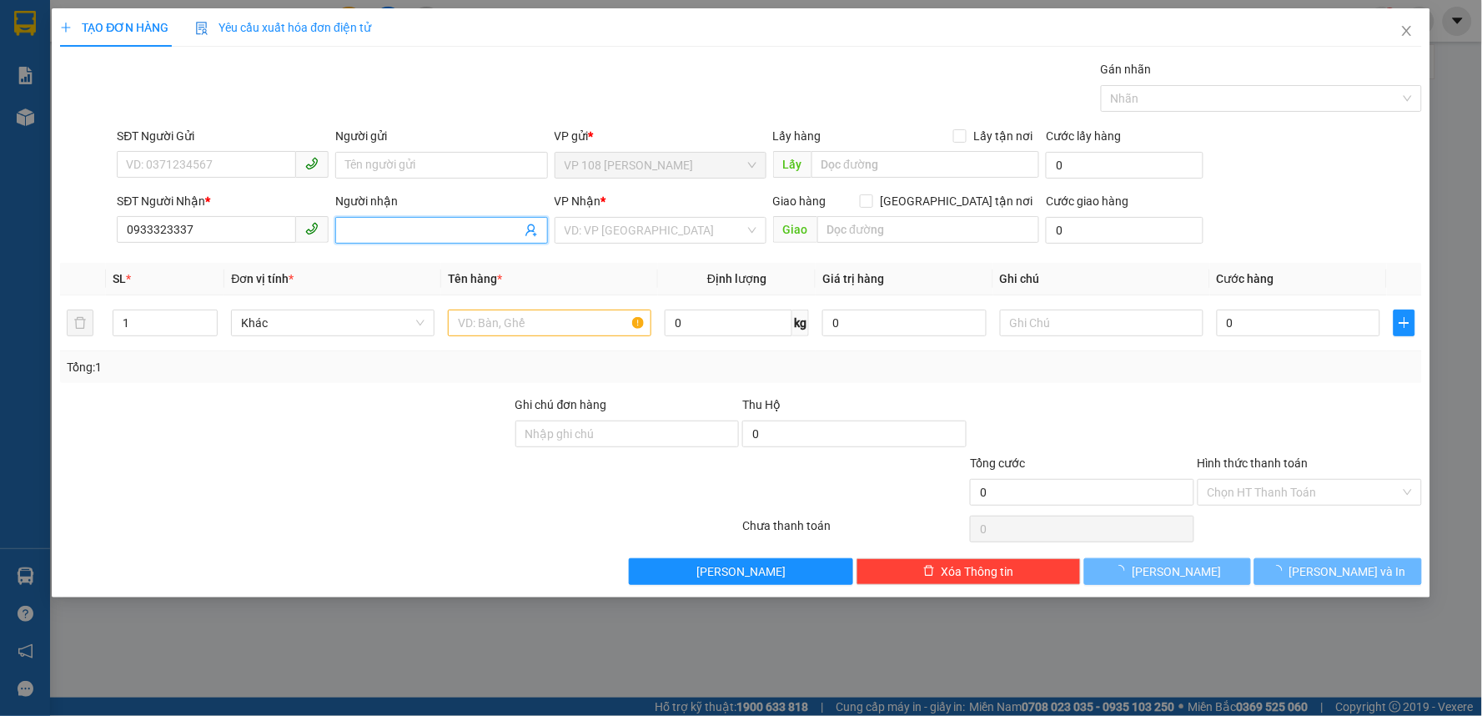
click at [353, 228] on input "Người nhận" at bounding box center [432, 230] width 175 height 18
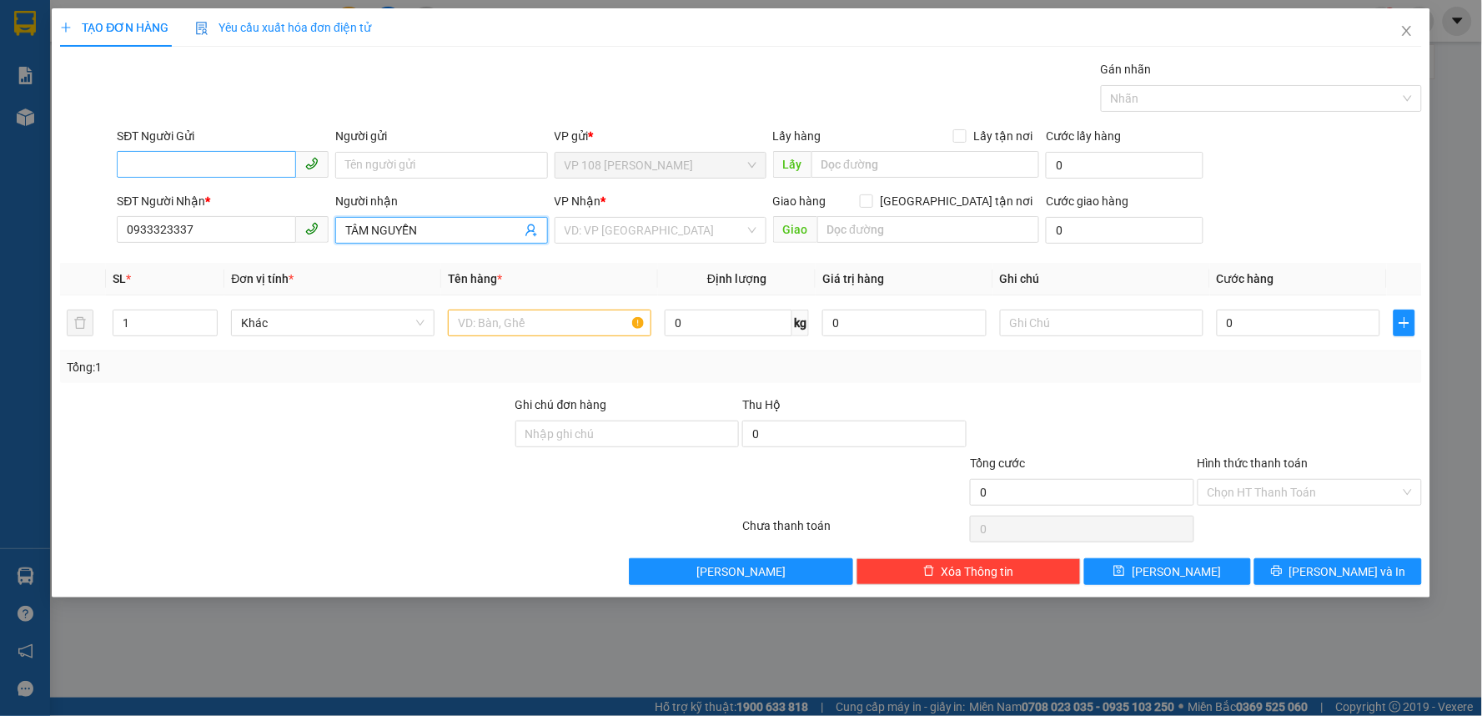
type input "TÂM NGUYỄN"
click at [215, 160] on input "SĐT Người Gửi" at bounding box center [206, 164] width 179 height 27
type input "0839755819"
click at [364, 163] on input "Người gửi" at bounding box center [441, 165] width 212 height 27
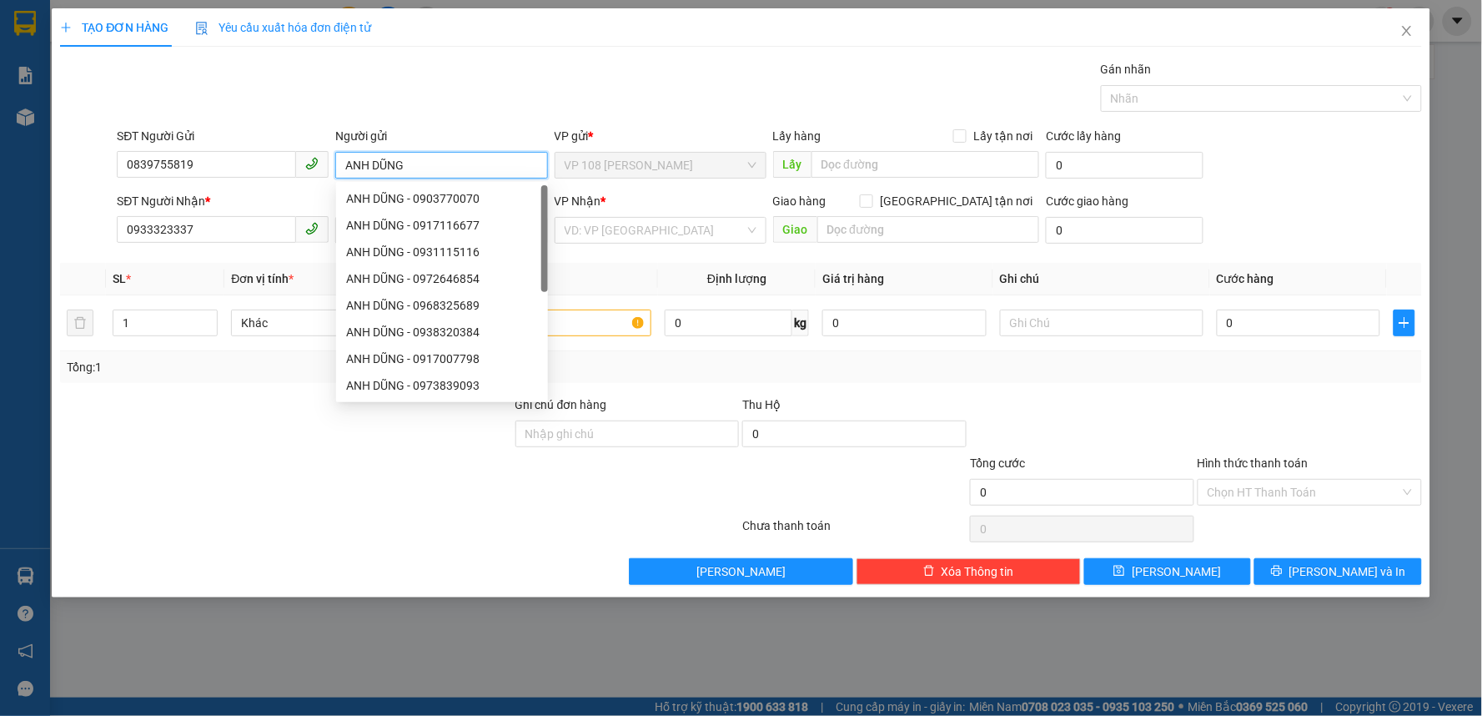
type input "ANH DŨNG"
click at [651, 196] on div "VP Nhận *" at bounding box center [661, 201] width 212 height 18
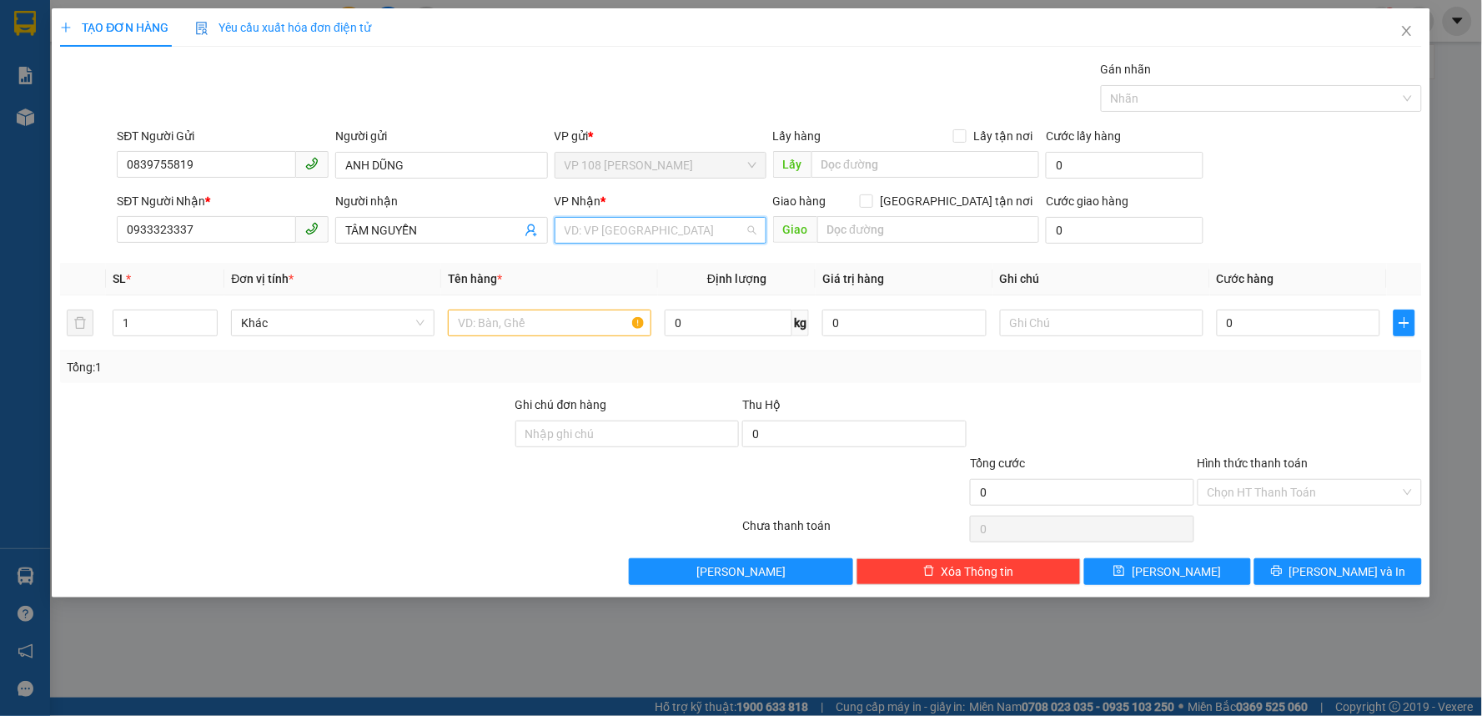
click at [630, 238] on input "search" at bounding box center [655, 230] width 180 height 25
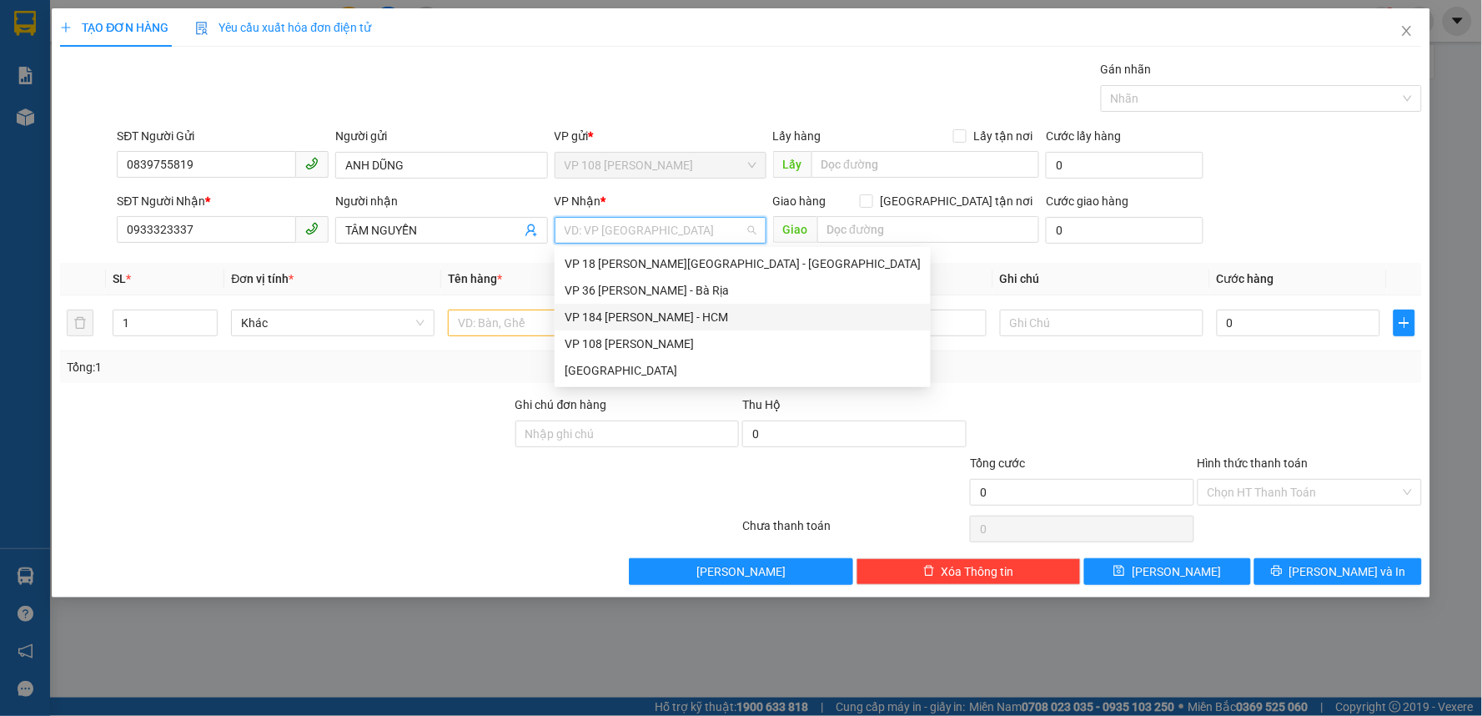
click at [645, 314] on div "VP 184 [PERSON_NAME] - HCM" at bounding box center [743, 317] width 356 height 18
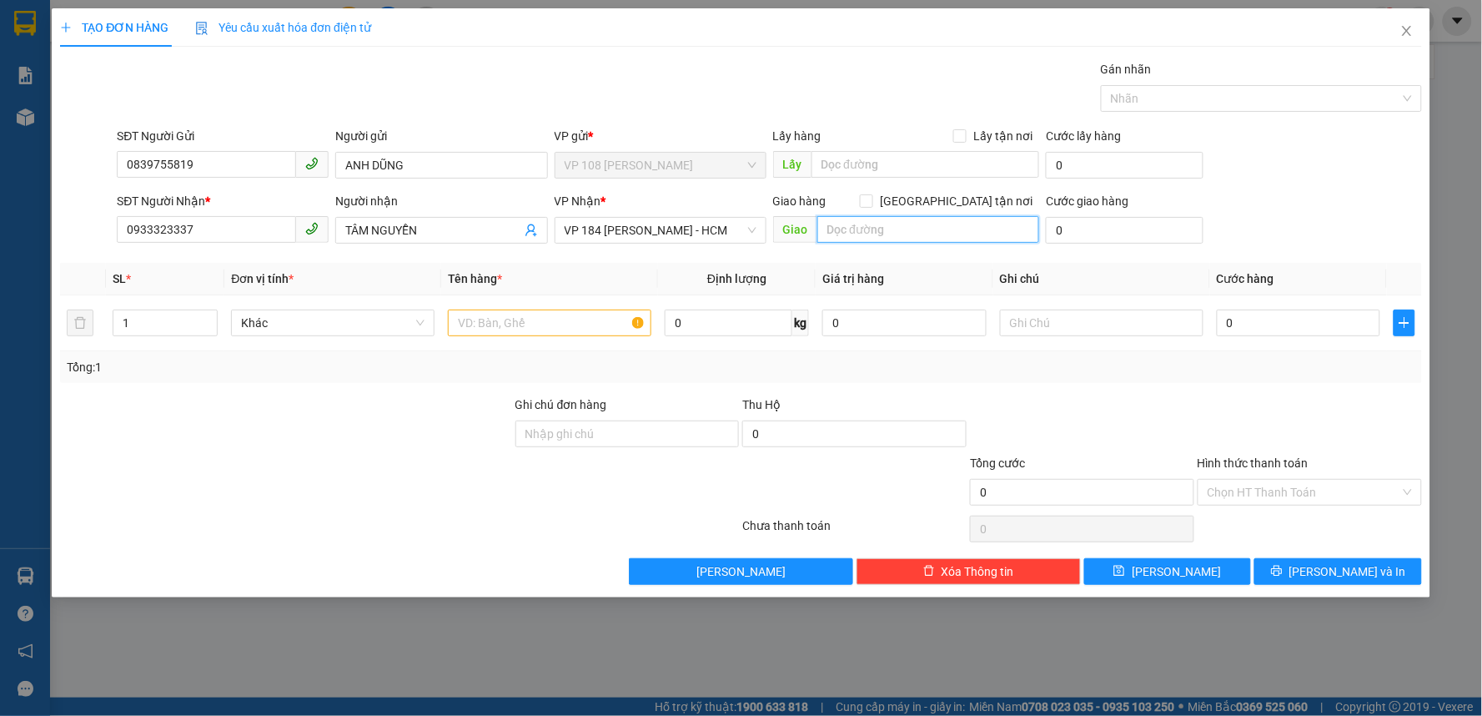
click at [894, 235] on input "text" at bounding box center [928, 229] width 223 height 27
type input "VP 184 NVT"
click at [559, 329] on input "text" at bounding box center [549, 322] width 203 height 27
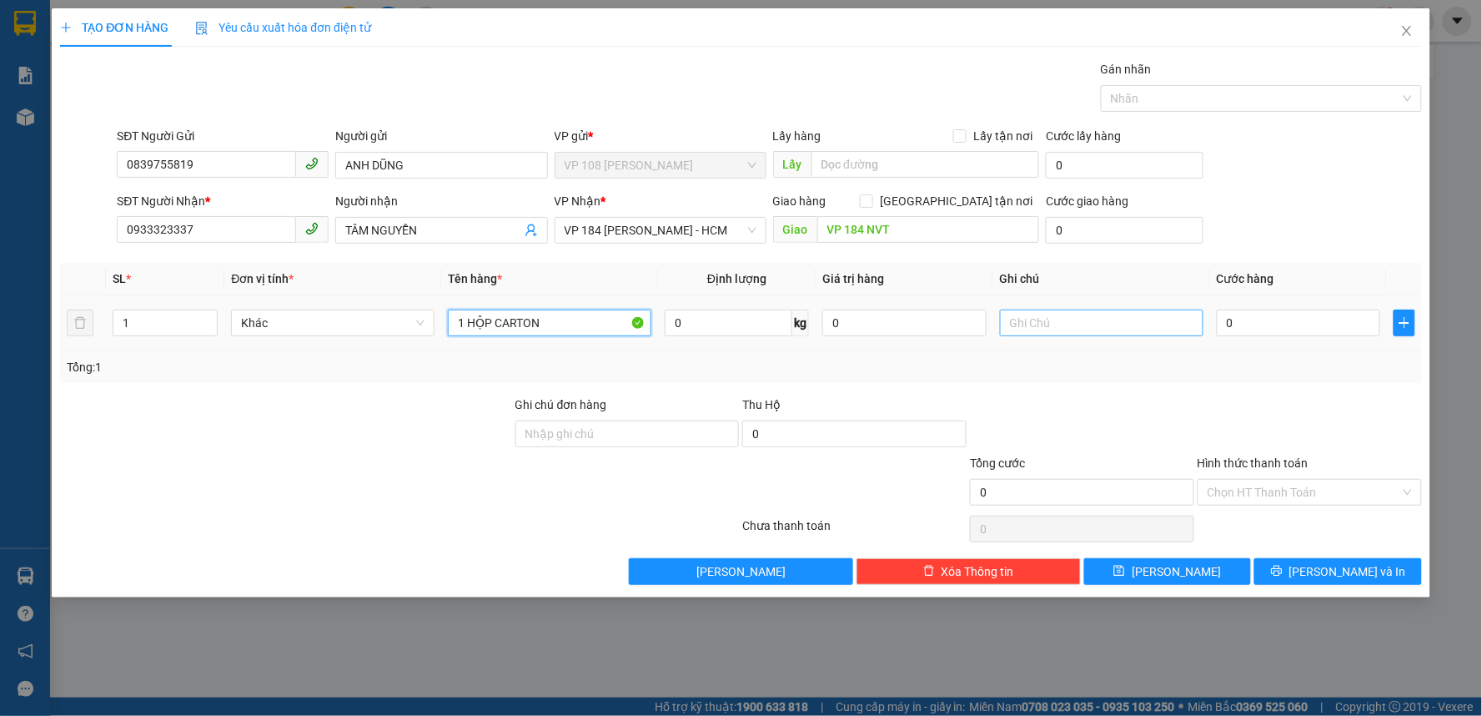
type input "1 HỘP CARTON"
click at [1063, 314] on input "text" at bounding box center [1101, 322] width 203 height 27
type input "CK SCB 12/9"
click at [1249, 319] on input "0" at bounding box center [1299, 322] width 164 height 27
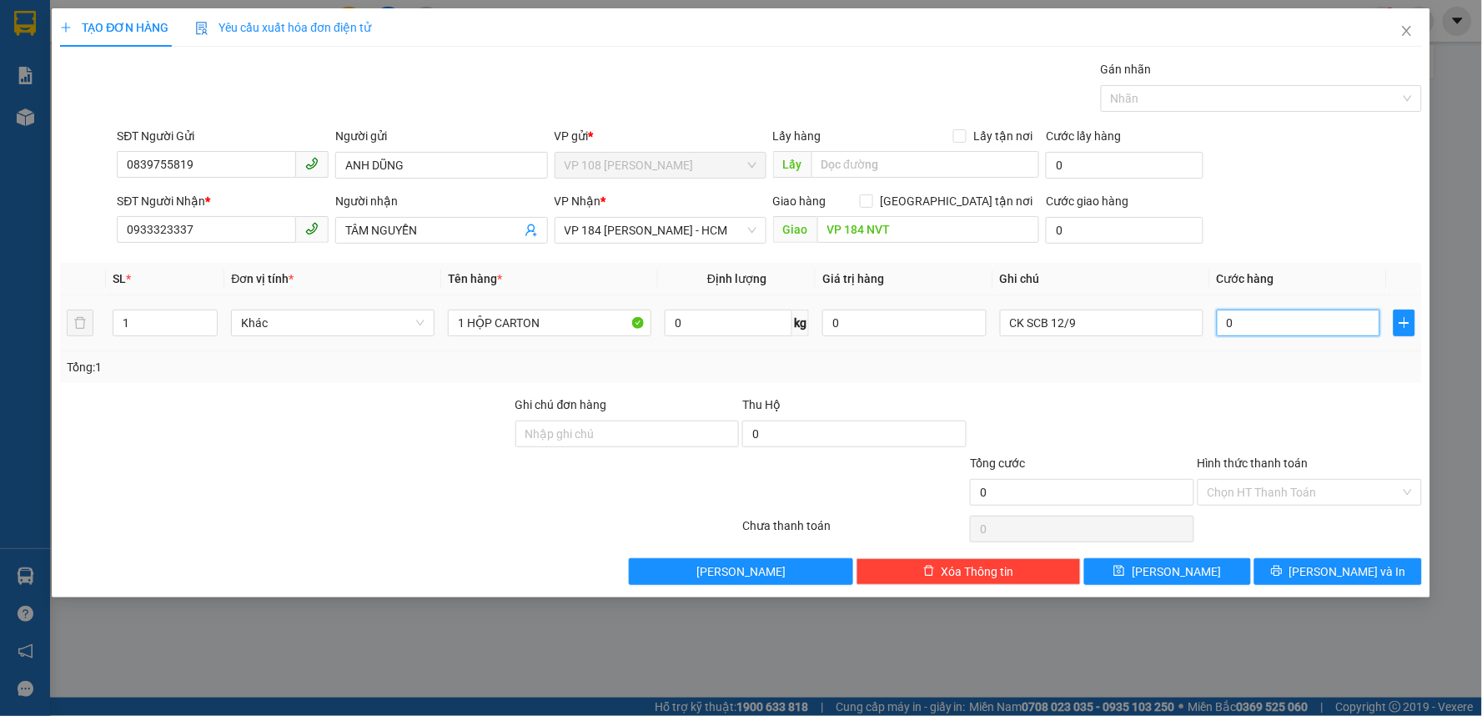
type input "2"
type input "20"
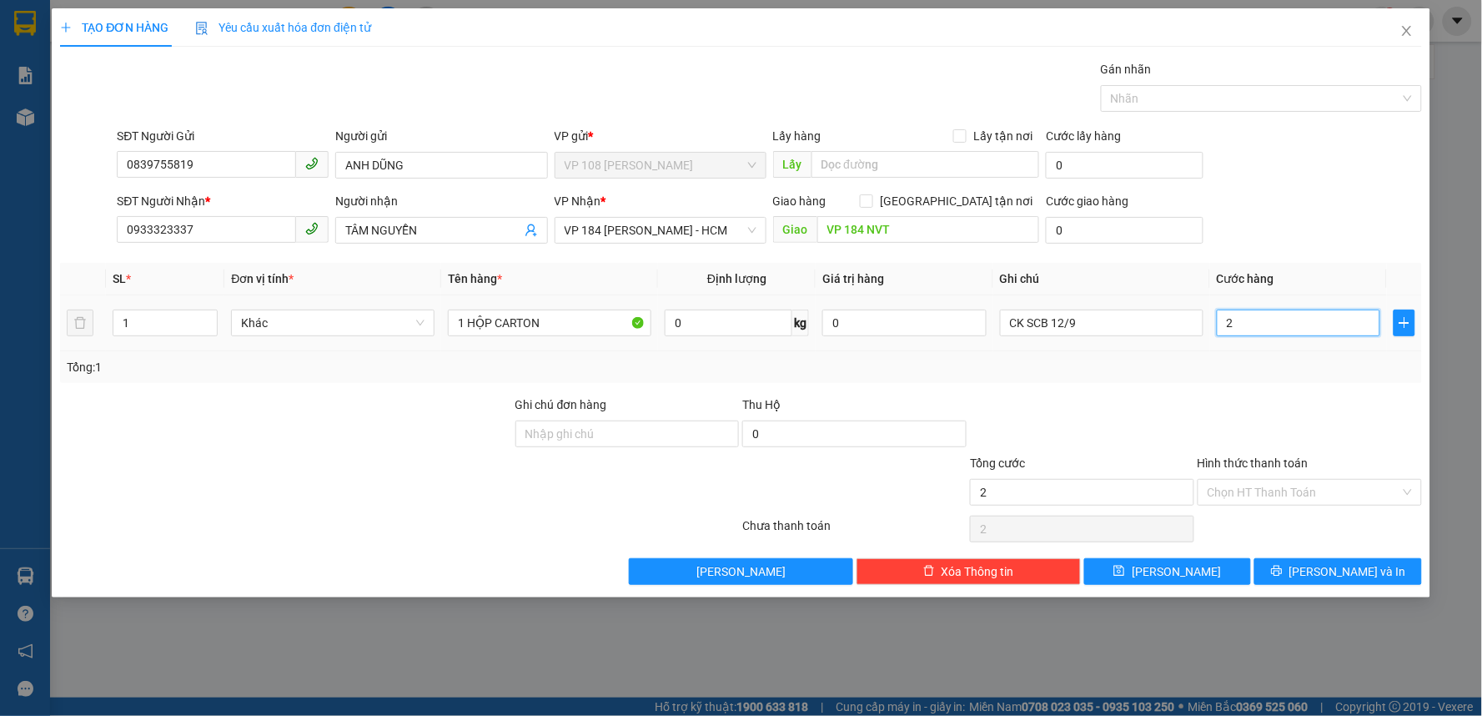
type input "20"
type input "200"
type input "2.000"
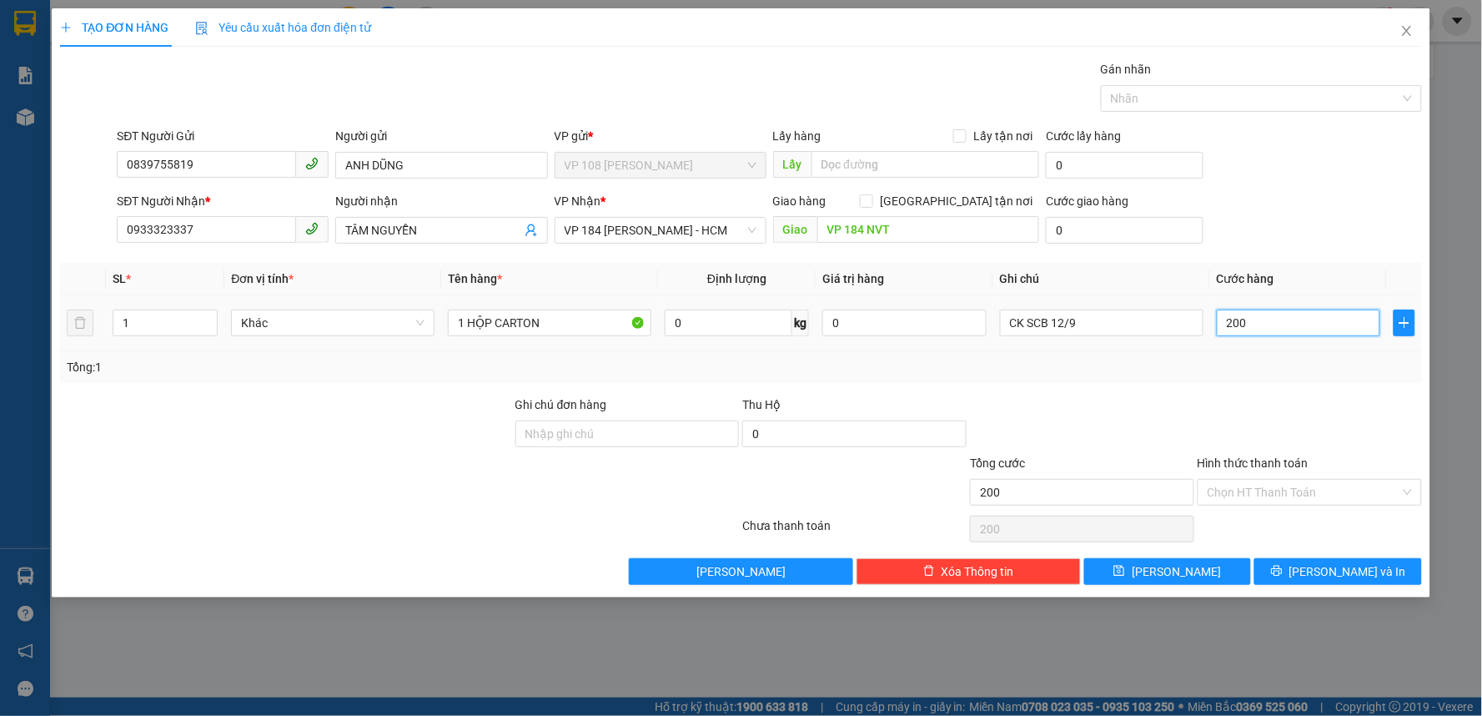
type input "2.000"
type input "20.000"
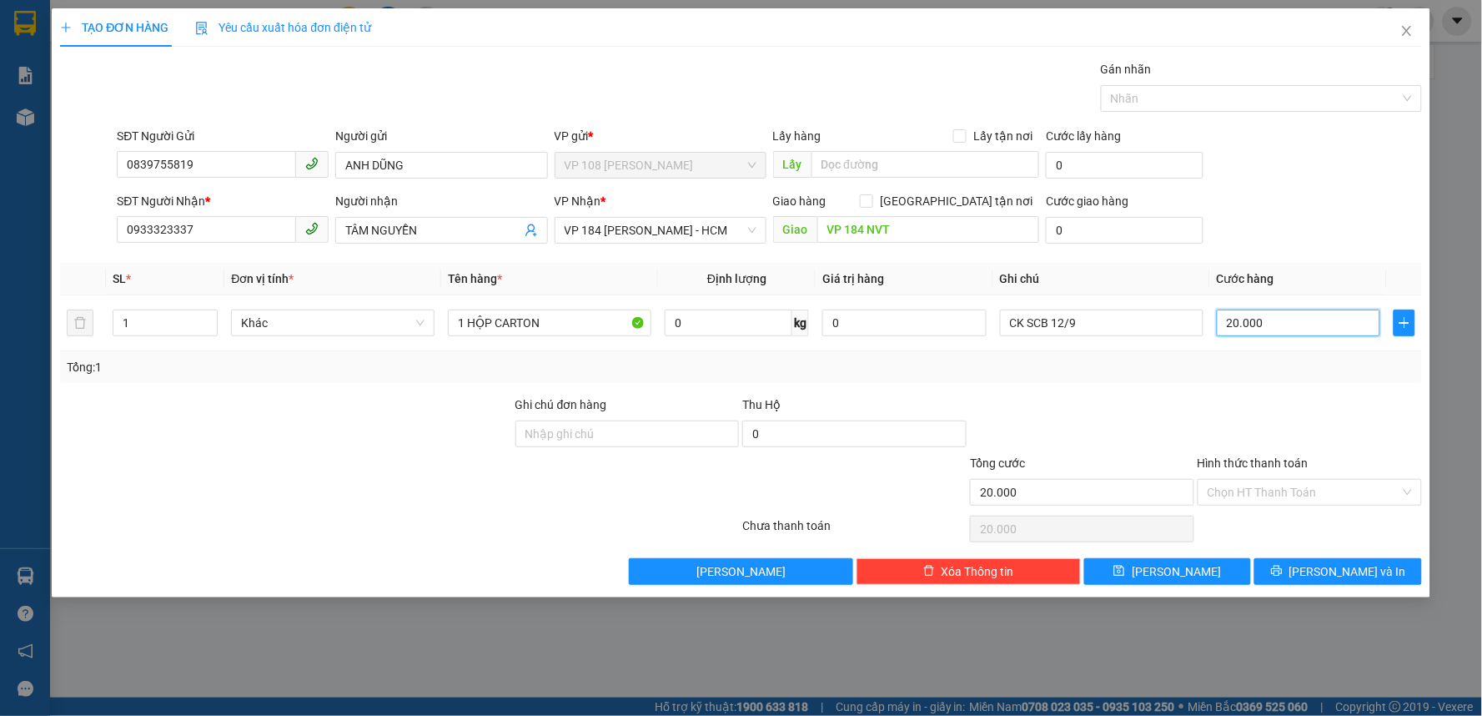
type input "20.000"
click at [1054, 384] on div "Transit Pickup Surcharge Ids Transit Deliver Surcharge Ids Transit Deliver Surc…" at bounding box center [741, 322] width 1362 height 525
click at [1277, 486] on input "Hình thức thanh toán" at bounding box center [1304, 492] width 193 height 25
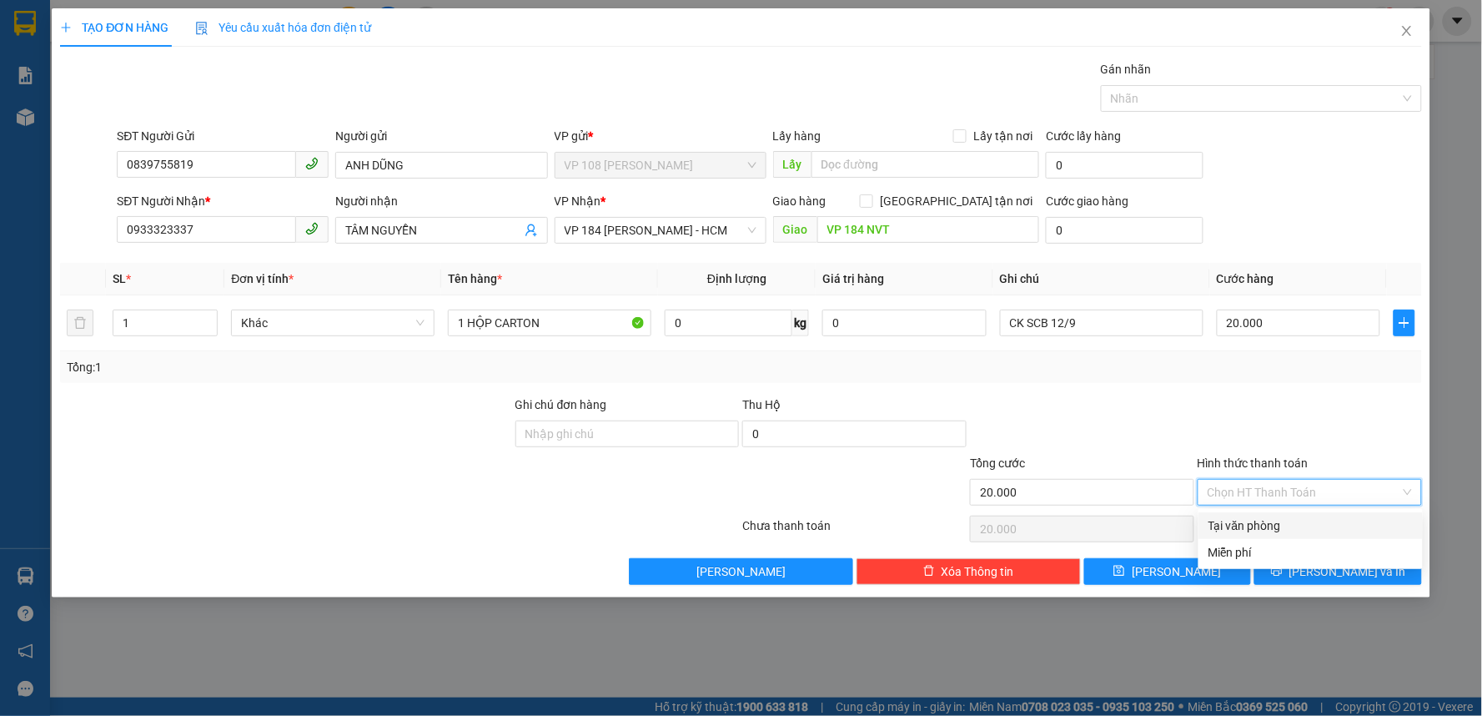
click at [1268, 521] on div "Tại văn phòng" at bounding box center [1310, 525] width 204 height 18
type input "0"
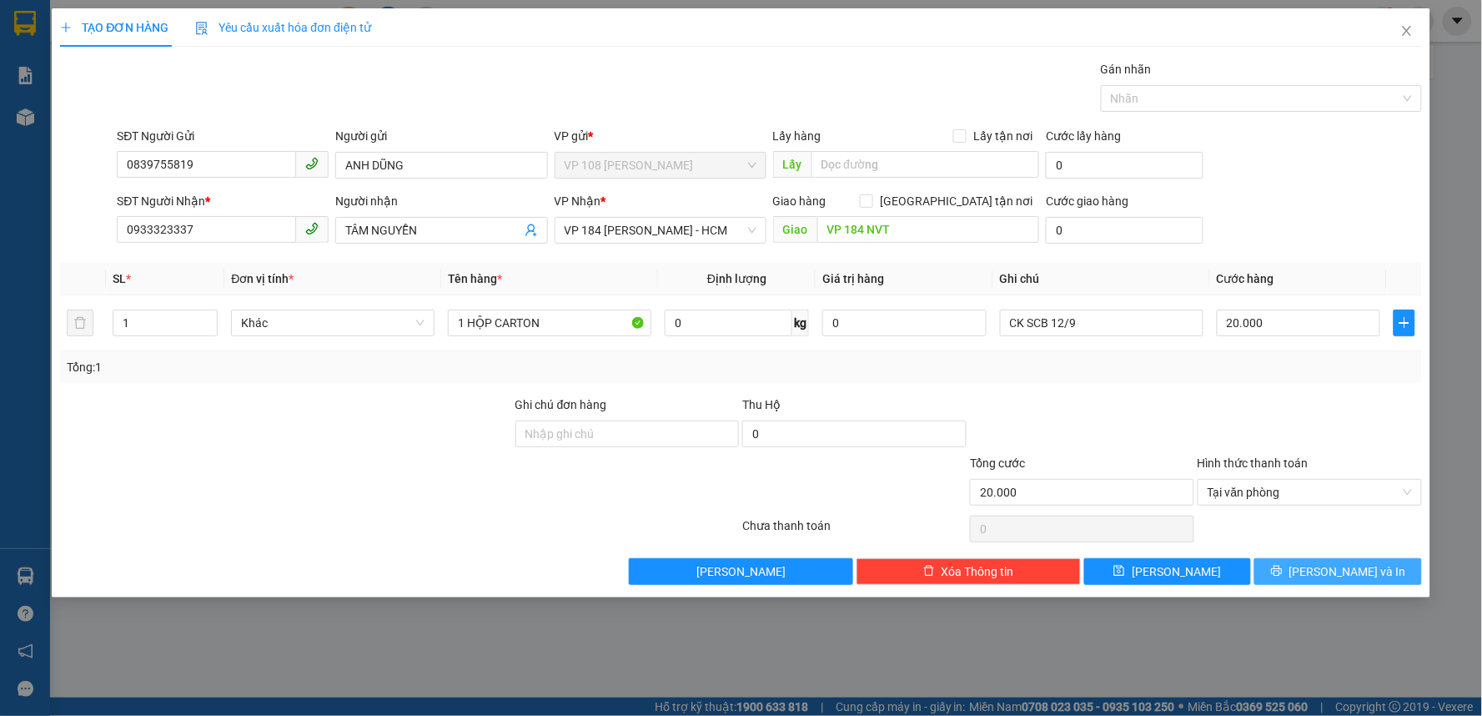
click at [1335, 579] on span "[PERSON_NAME] và In" at bounding box center [1347, 571] width 117 height 18
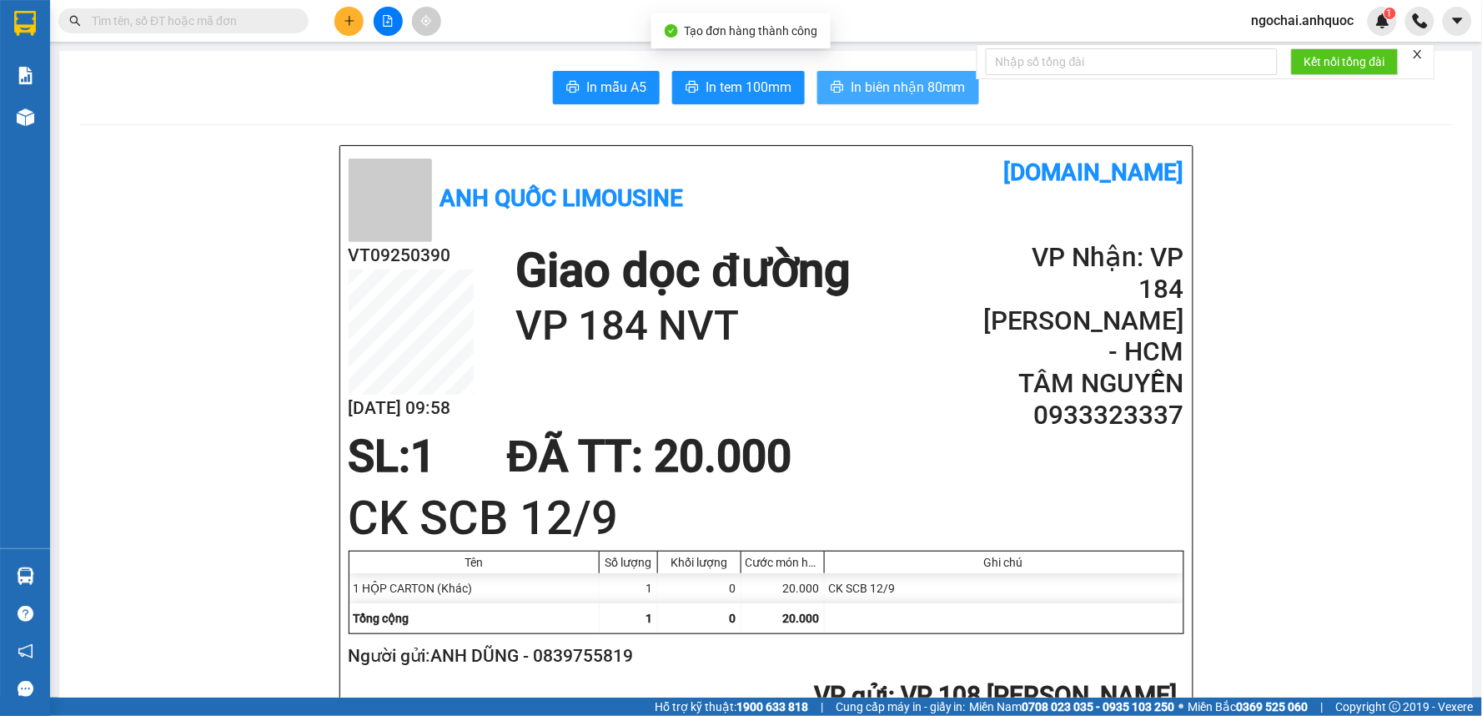
click at [911, 78] on span "In biên nhận 80mm" at bounding box center [908, 87] width 115 height 21
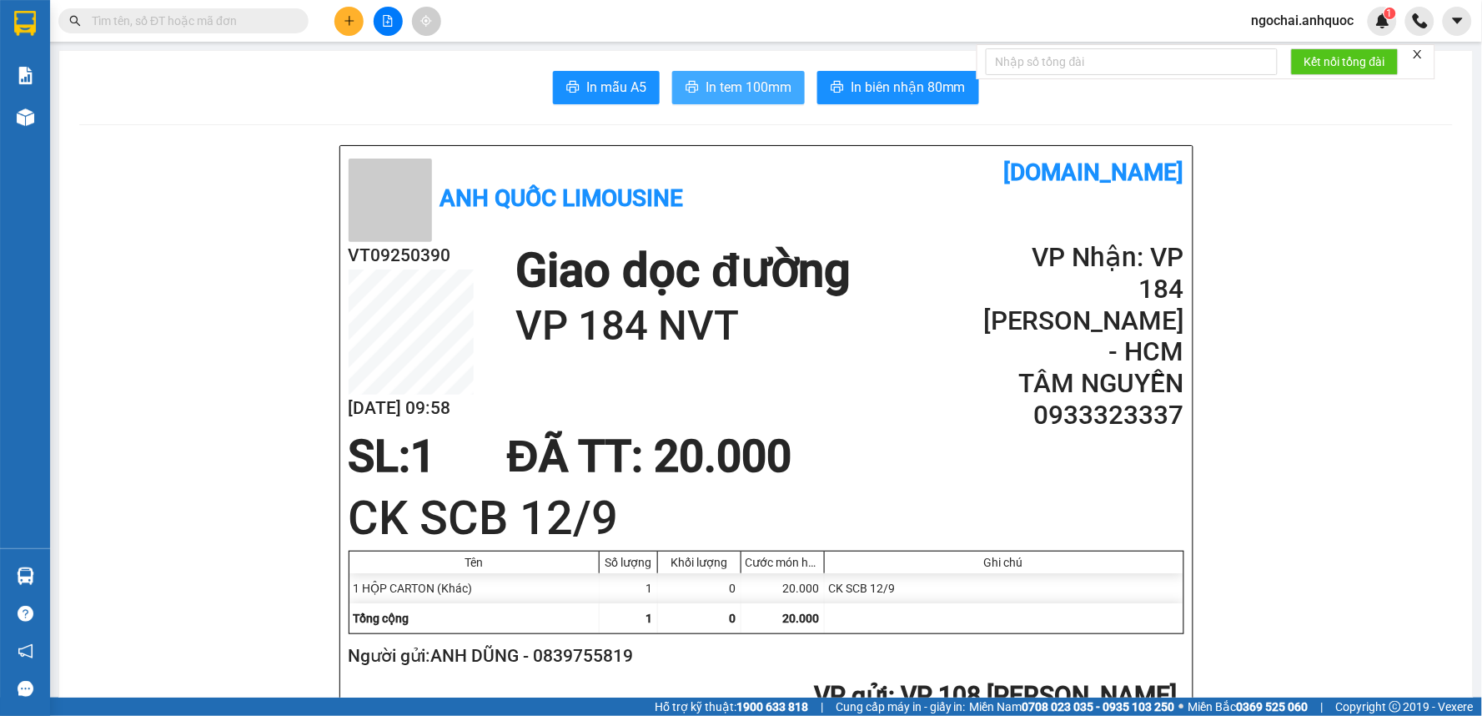
click at [738, 85] on span "In tem 100mm" at bounding box center [749, 87] width 86 height 21
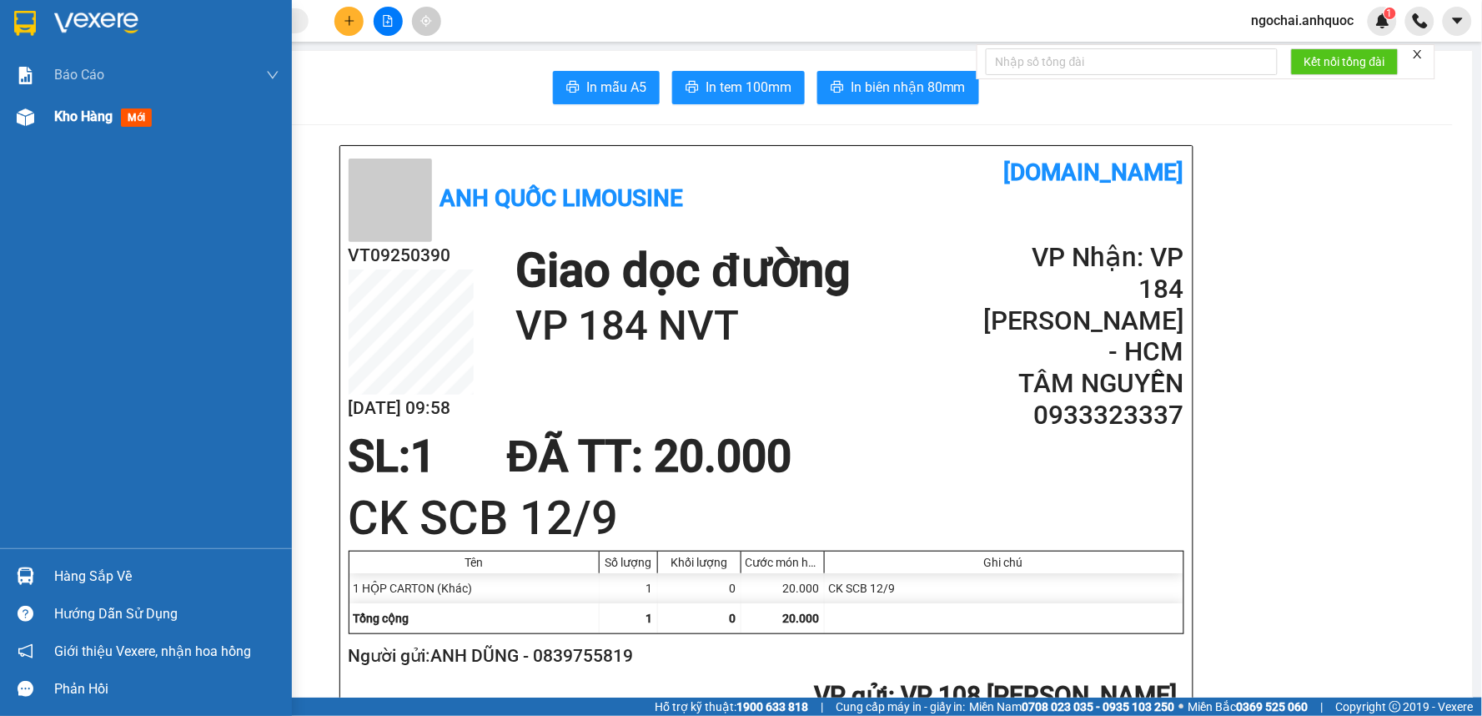
click at [78, 127] on div "Kho hàng mới" at bounding box center [106, 116] width 104 height 21
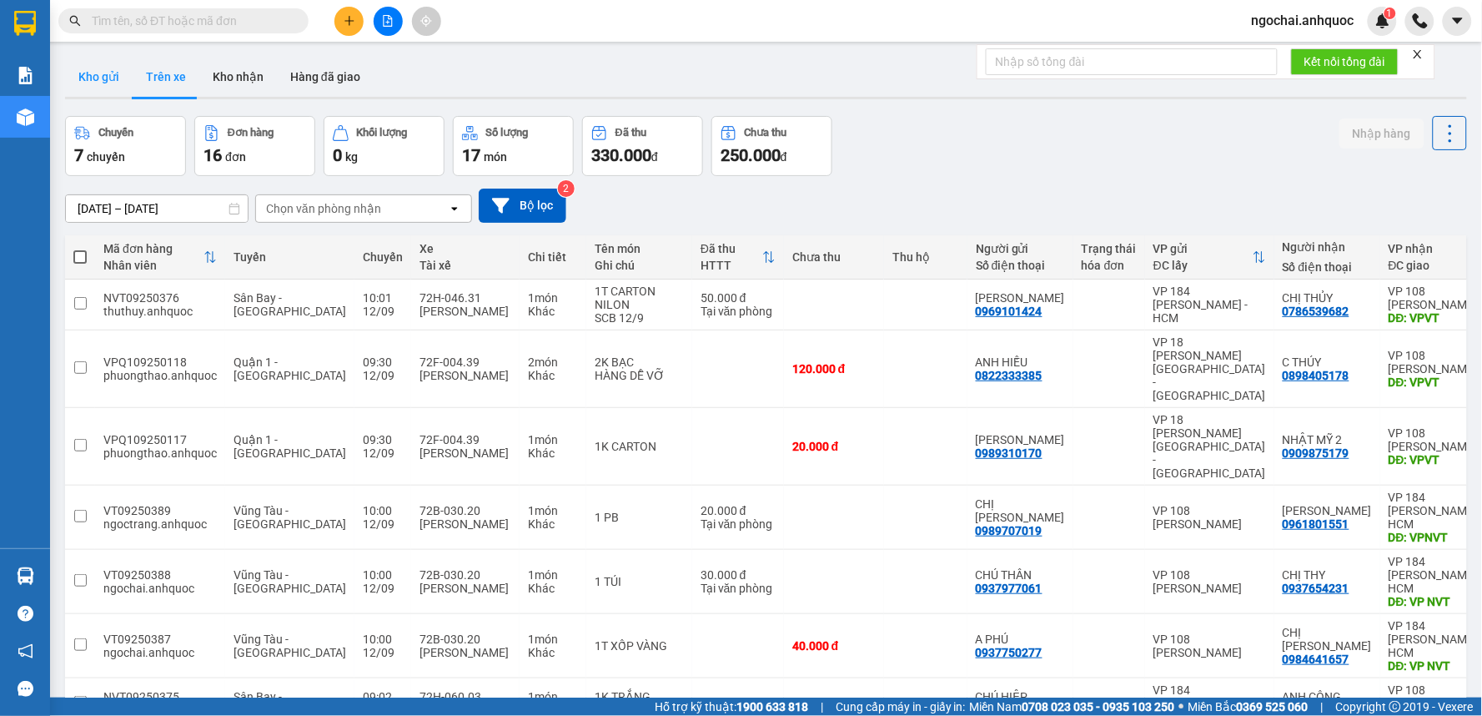
click at [122, 79] on button "Kho gửi" at bounding box center [99, 77] width 68 height 40
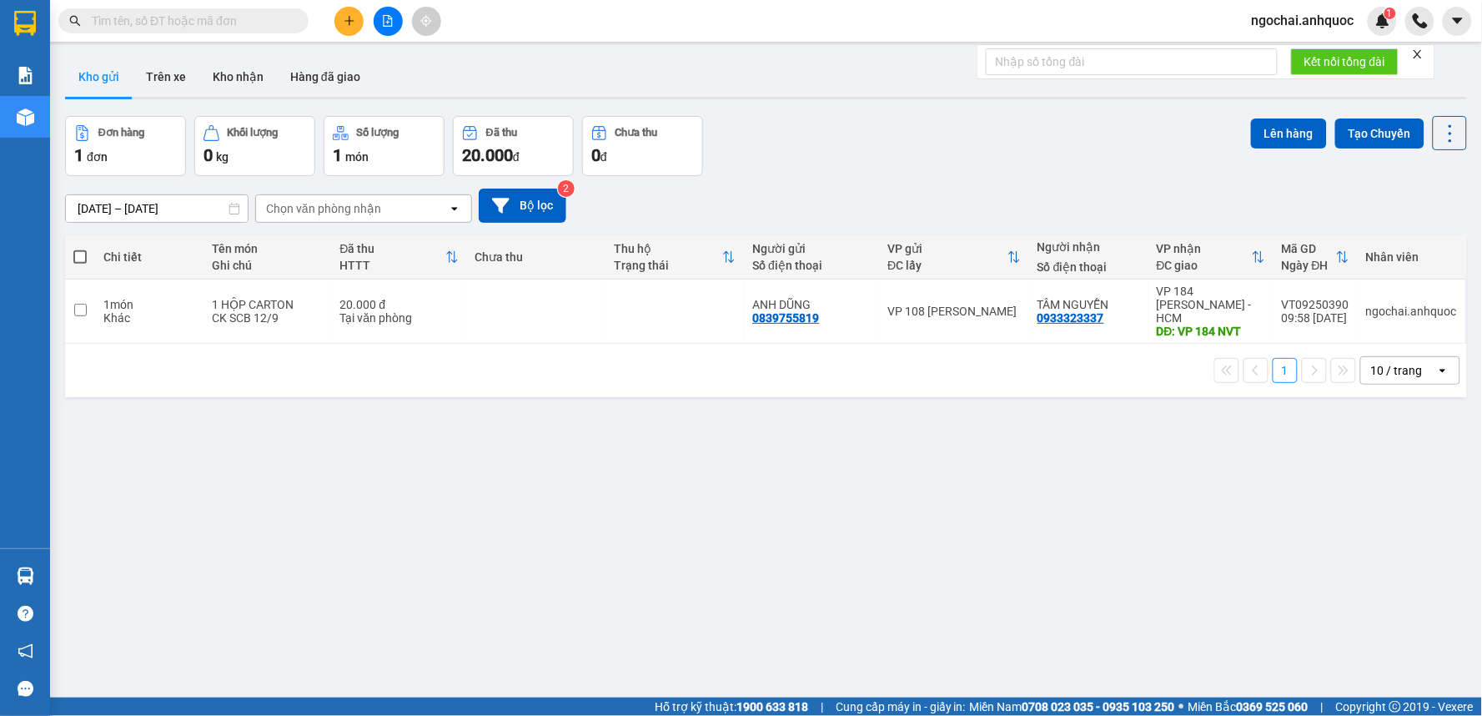
click at [88, 257] on th at bounding box center [80, 257] width 30 height 44
click at [78, 252] on span at bounding box center [79, 256] width 13 height 13
click at [80, 249] on input "checkbox" at bounding box center [80, 249] width 0 height 0
checkbox input "true"
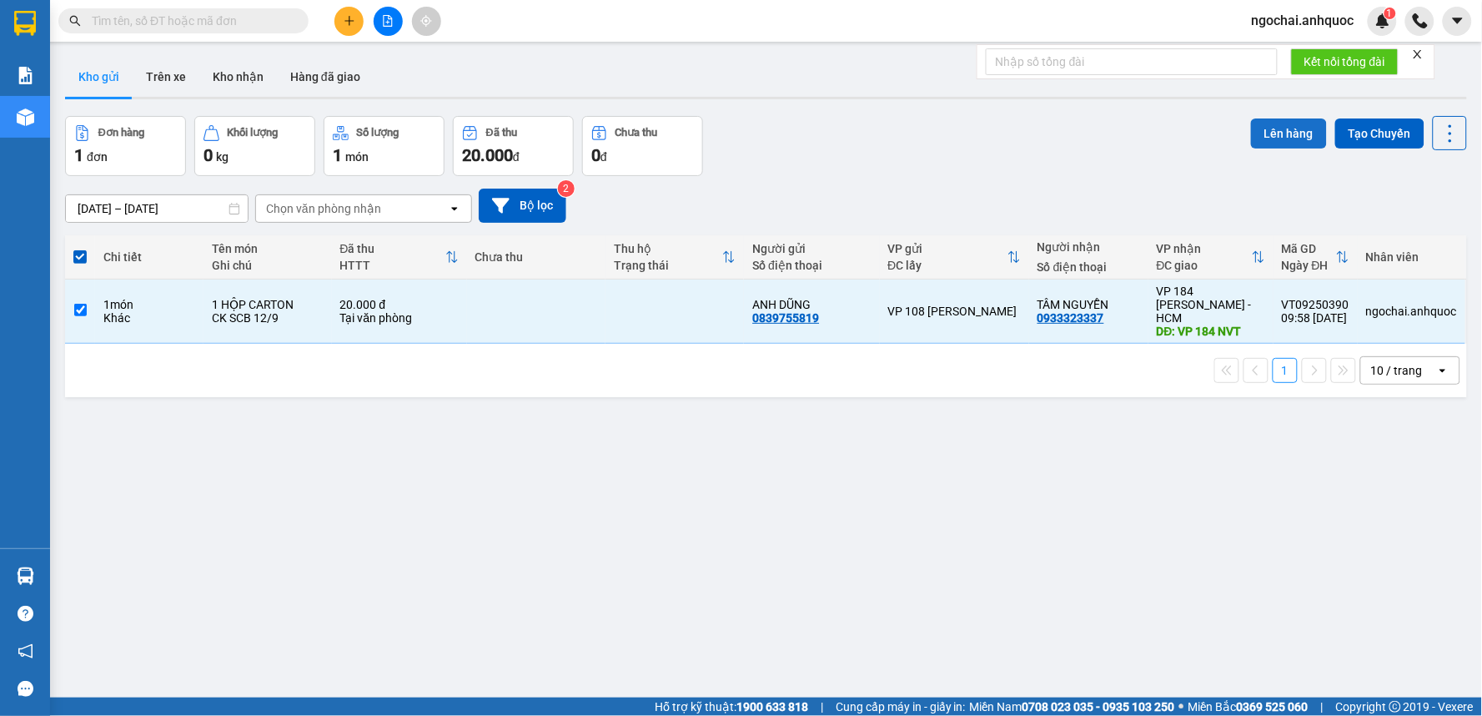
click at [1279, 138] on button "Lên hàng" at bounding box center [1289, 133] width 76 height 30
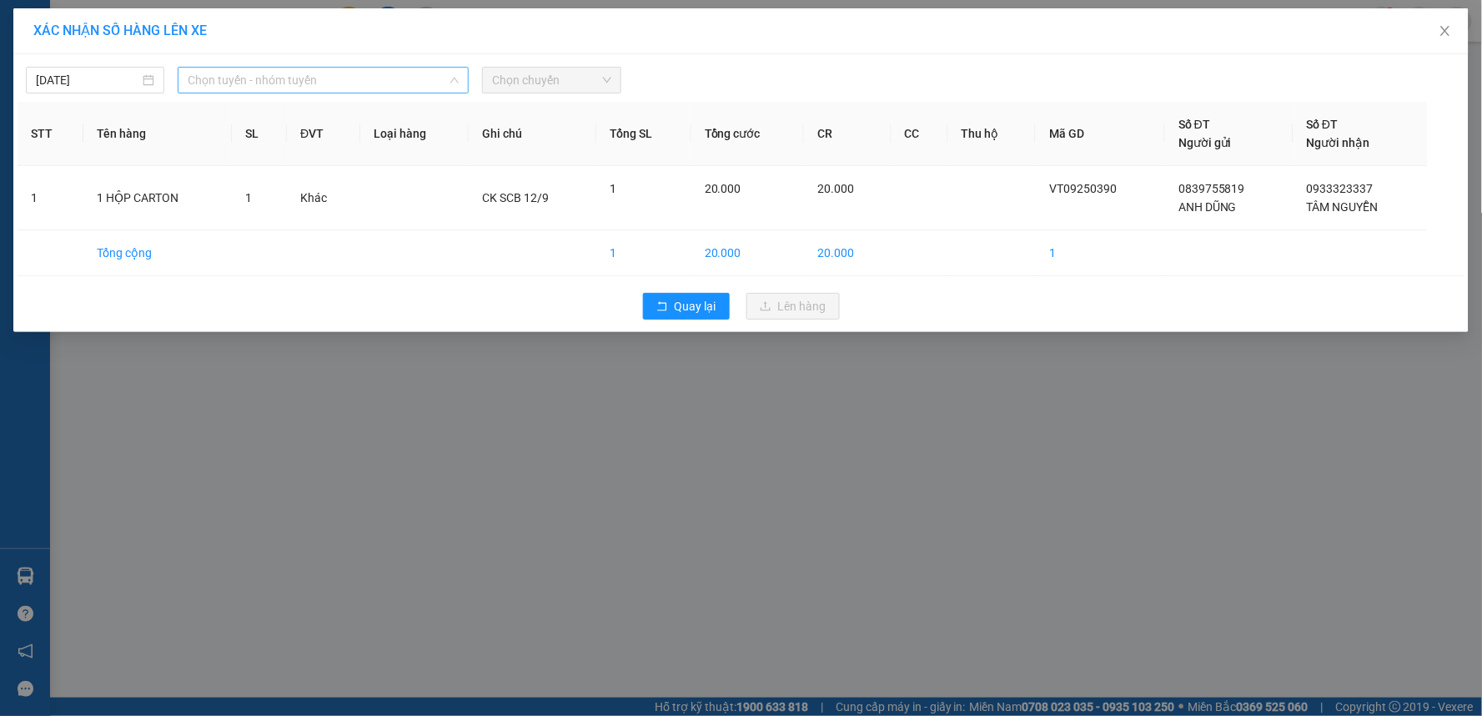
click at [384, 81] on span "Chọn tuyến - nhóm tuyến" at bounding box center [323, 80] width 271 height 25
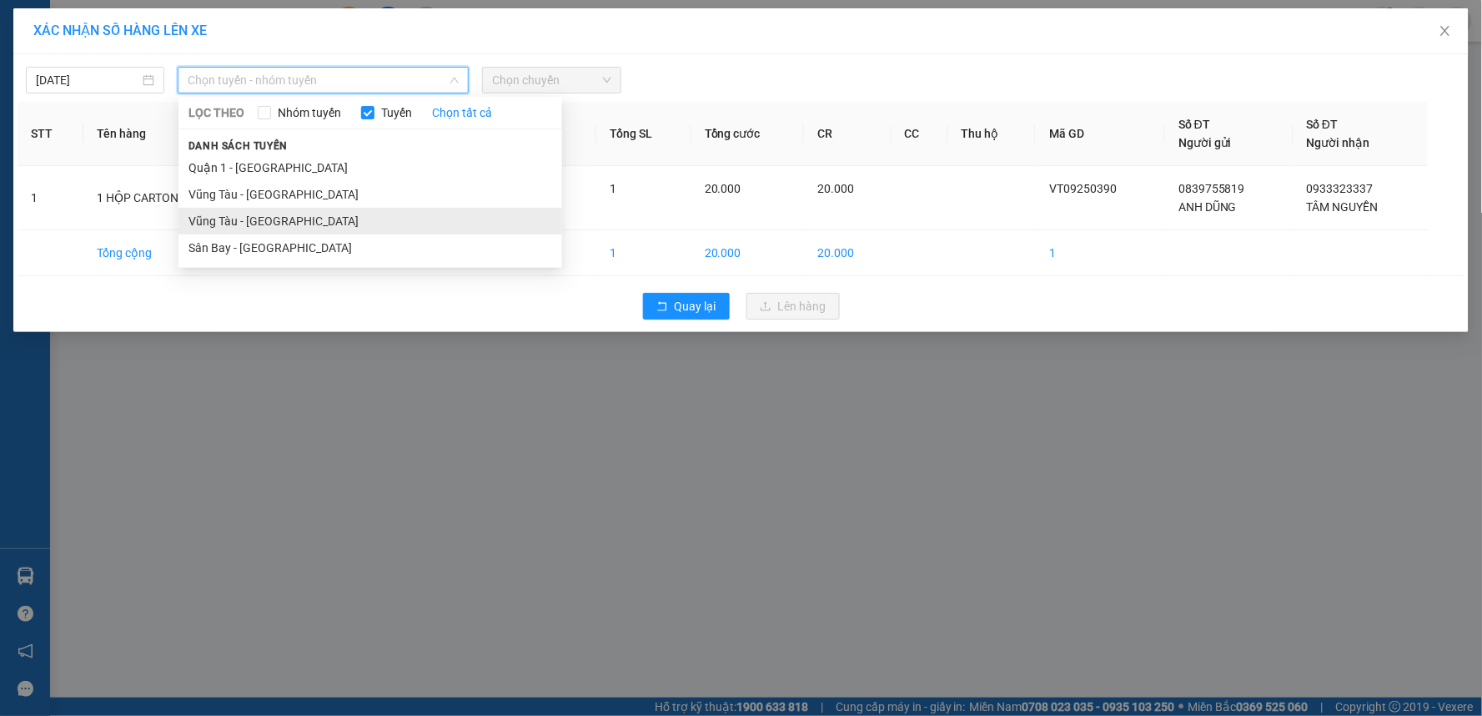
click at [317, 232] on li "Vũng Tàu - [GEOGRAPHIC_DATA]" at bounding box center [370, 221] width 384 height 27
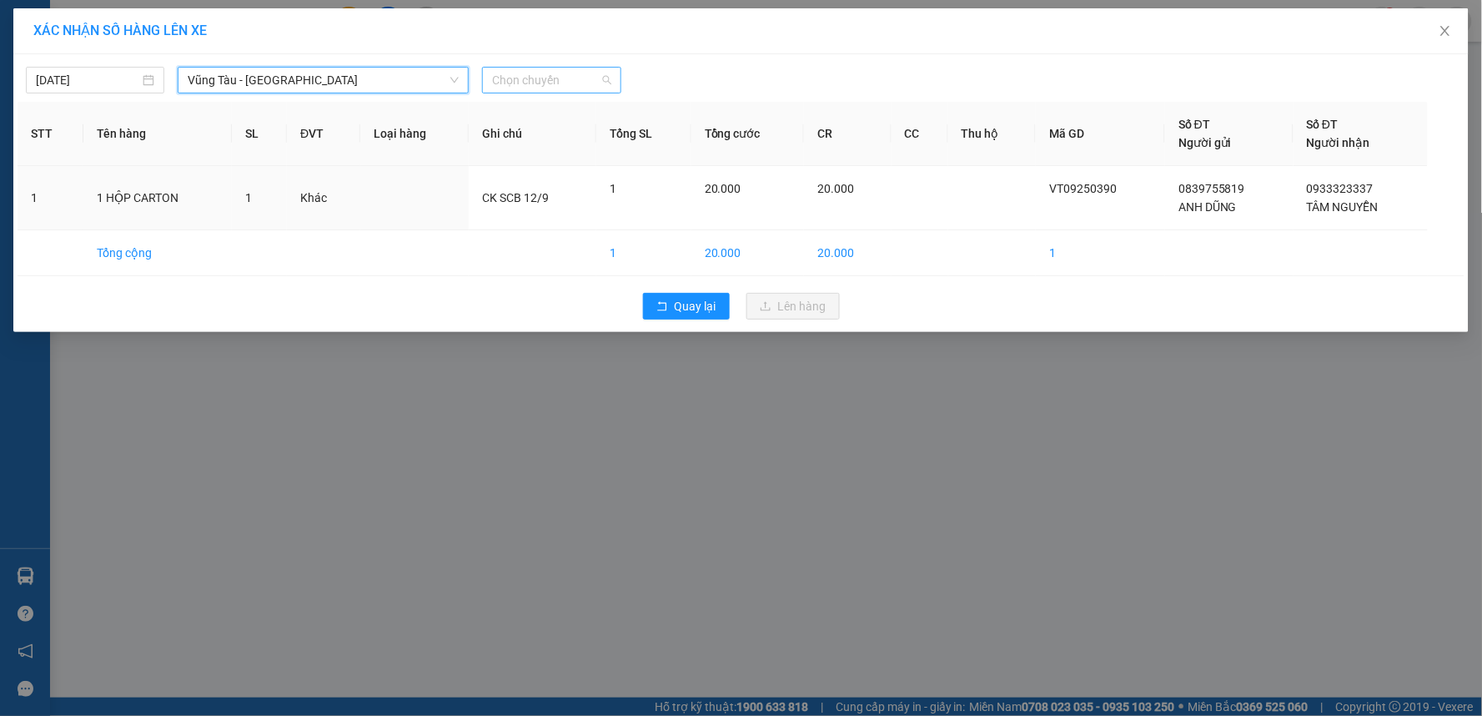
click at [513, 81] on span "Chọn chuyến" at bounding box center [551, 80] width 118 height 25
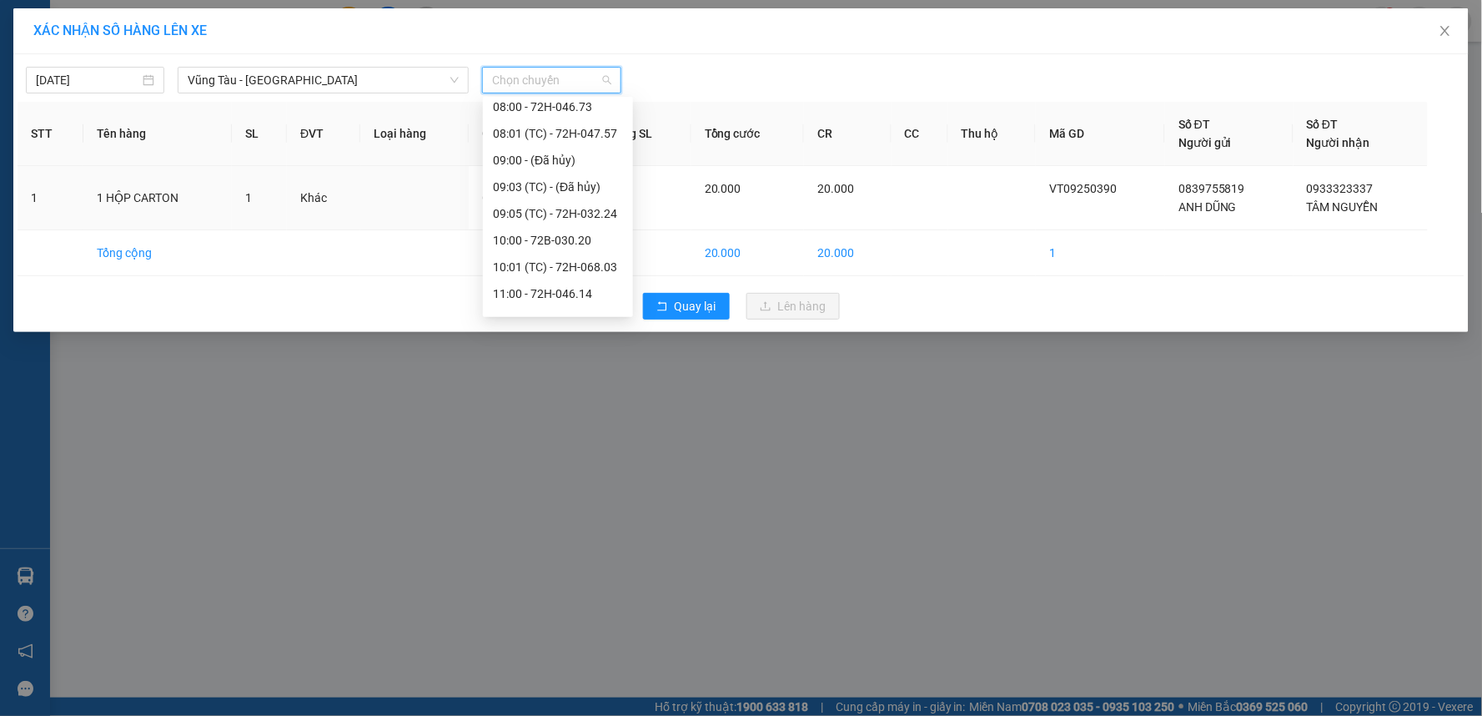
scroll to position [278, 0]
click at [550, 284] on div "11:00 - 72H-046.14" at bounding box center [558, 289] width 130 height 18
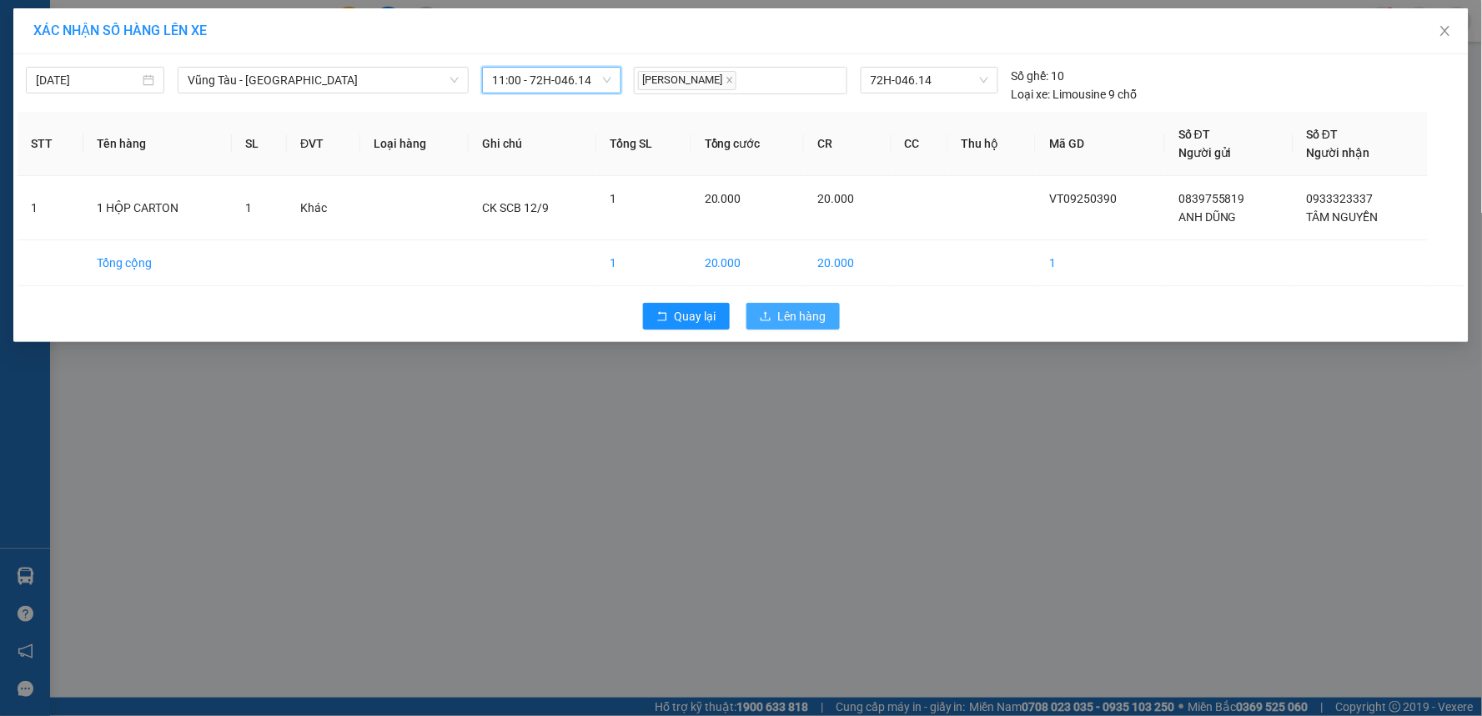
click at [807, 307] on span "Lên hàng" at bounding box center [802, 316] width 48 height 18
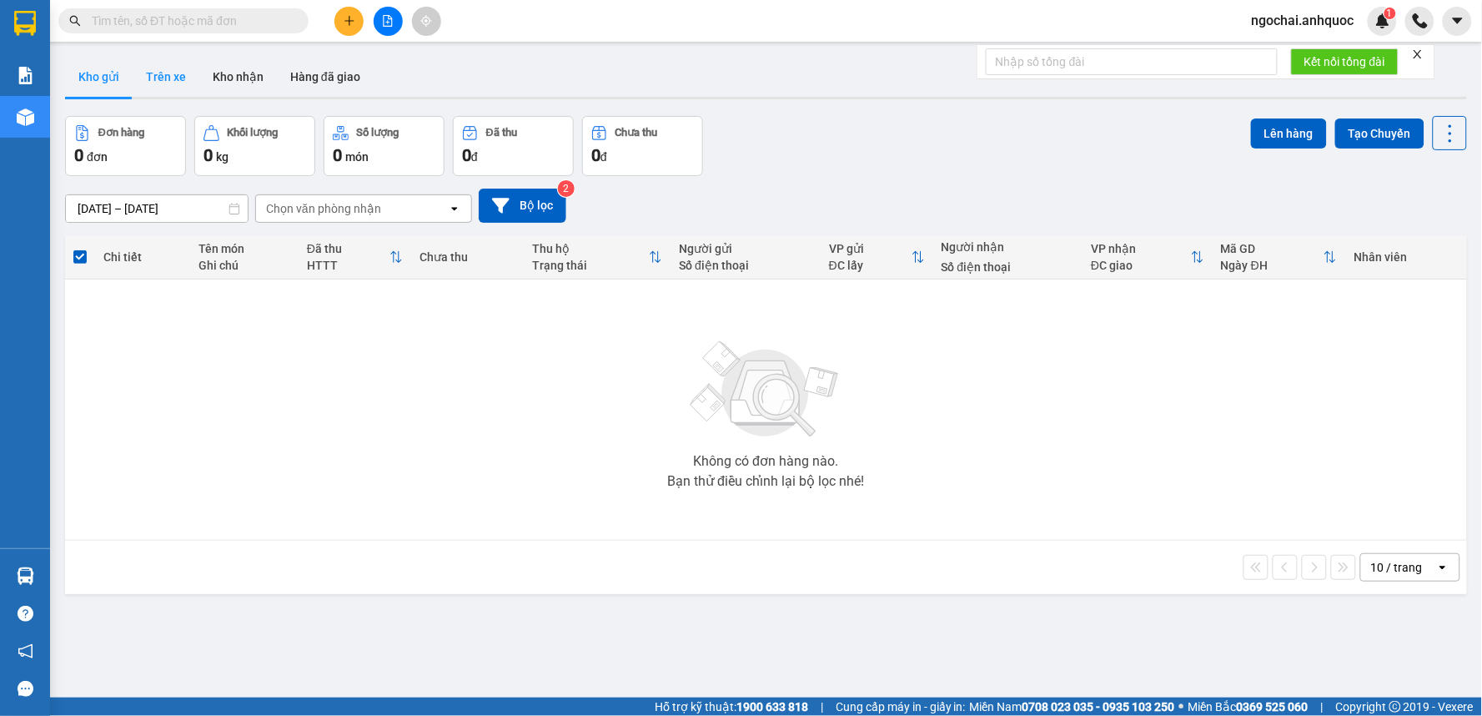
click at [173, 83] on button "Trên xe" at bounding box center [166, 77] width 67 height 40
